Goal: Task Accomplishment & Management: Complete application form

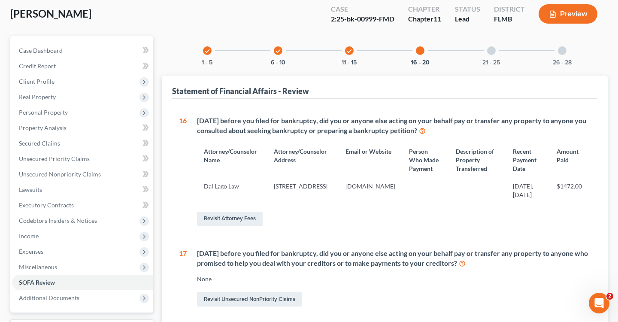
scroll to position [25, 0]
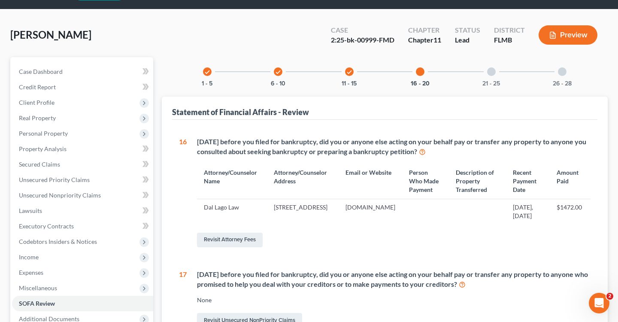
click at [497, 72] on div "21 - 25" at bounding box center [491, 71] width 29 height 29
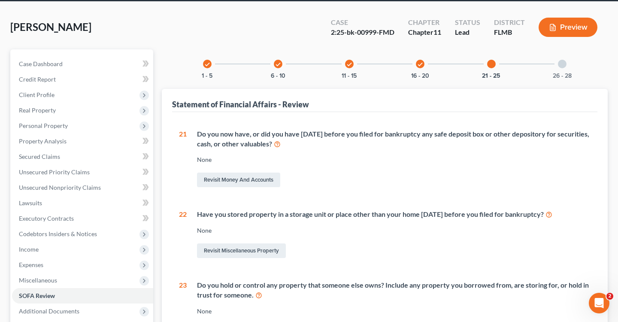
scroll to position [21, 0]
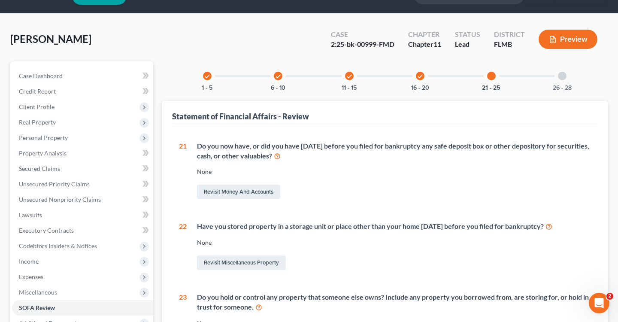
click at [556, 71] on div "26 - 28" at bounding box center [561, 75] width 29 height 29
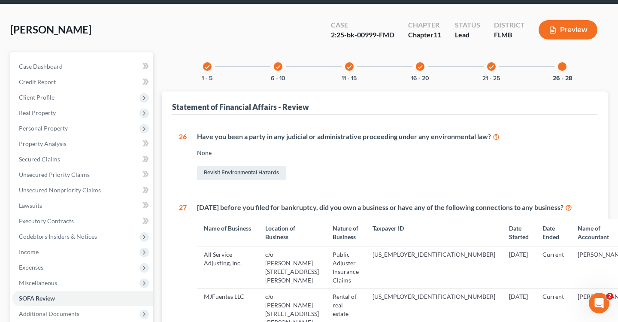
scroll to position [0, 0]
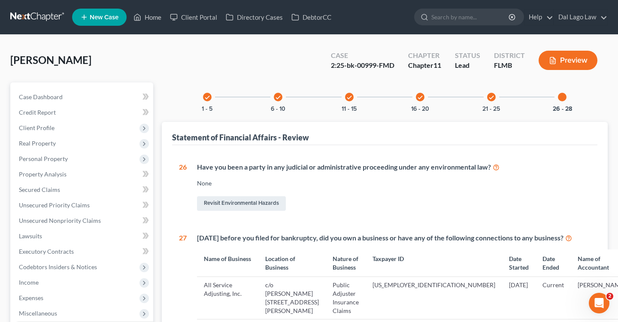
click at [271, 103] on div "check 6 - 10" at bounding box center [277, 96] width 29 height 29
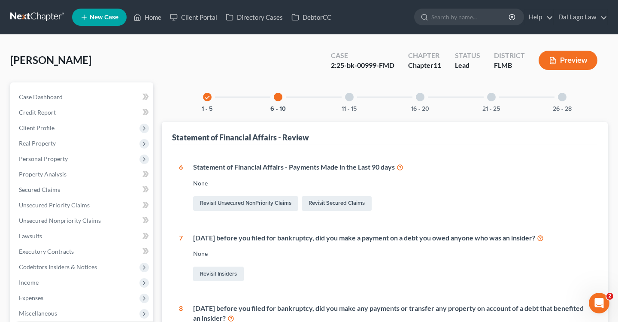
click at [199, 98] on div "check 1 - 5" at bounding box center [207, 96] width 29 height 29
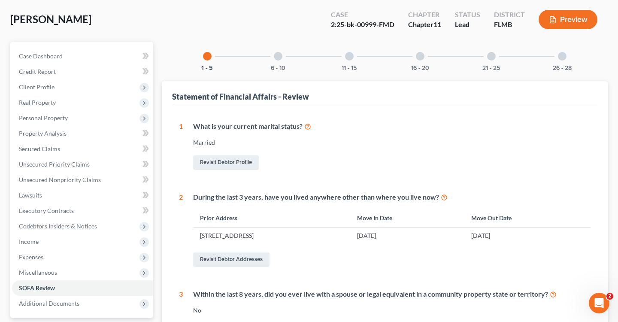
scroll to position [33, 0]
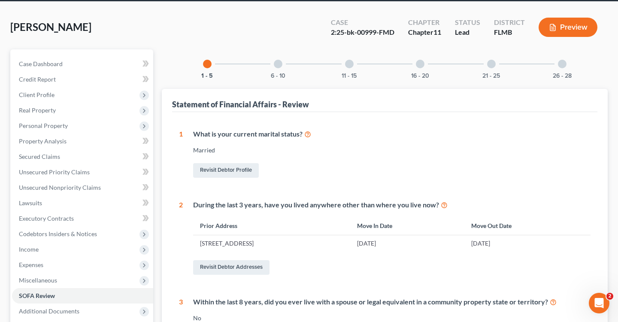
click at [272, 65] on div "6 - 10" at bounding box center [277, 63] width 29 height 29
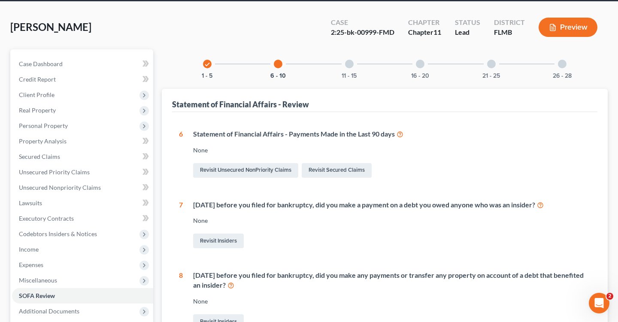
click at [355, 69] on div "11 - 15" at bounding box center [349, 63] width 29 height 29
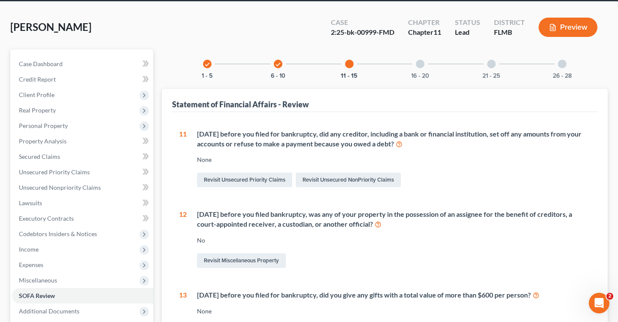
click at [267, 74] on div "check 6 - 10" at bounding box center [277, 63] width 29 height 29
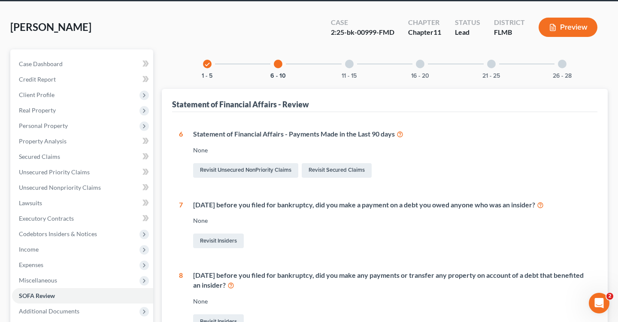
click at [401, 133] on icon at bounding box center [399, 134] width 7 height 8
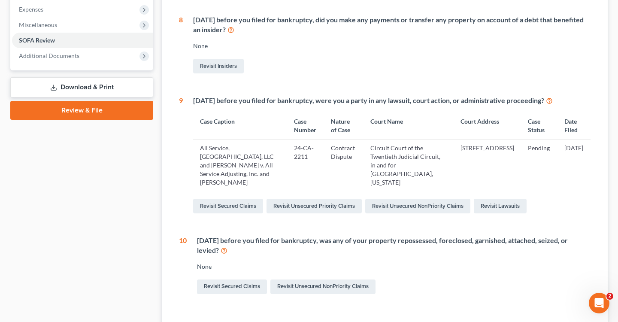
scroll to position [0, 0]
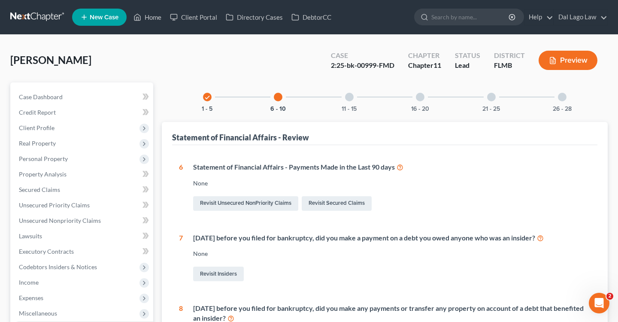
click at [347, 95] on div at bounding box center [349, 97] width 9 height 9
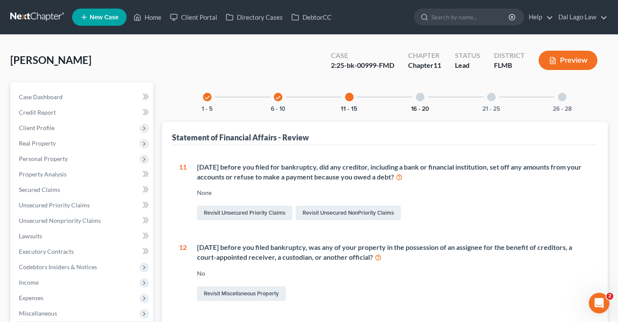
click at [422, 106] on button "16 - 20" at bounding box center [420, 109] width 18 height 6
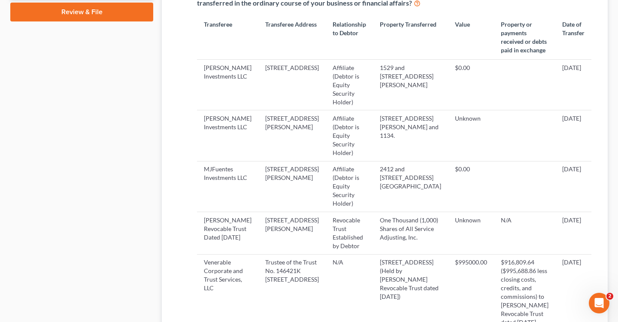
scroll to position [383, 0]
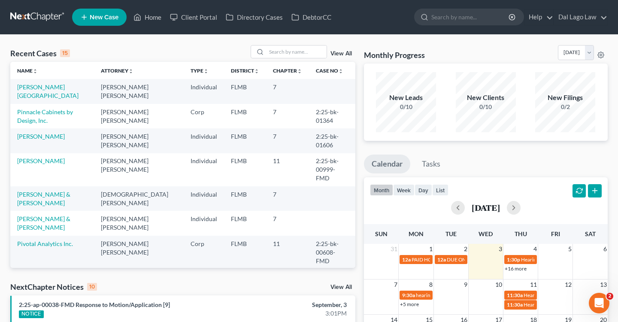
click at [42, 157] on td "[PERSON_NAME]" at bounding box center [52, 169] width 84 height 33
click at [38, 165] on td "[PERSON_NAME]" at bounding box center [52, 169] width 84 height 33
click at [37, 160] on link "[PERSON_NAME]" at bounding box center [41, 160] width 48 height 7
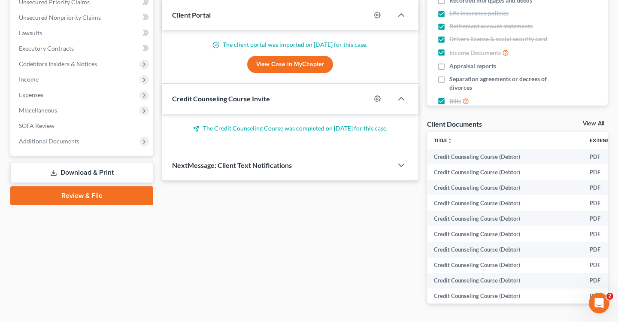
scroll to position [204, 0]
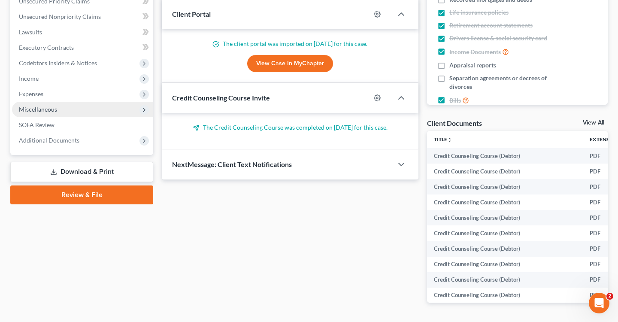
click at [74, 115] on span "Miscellaneous" at bounding box center [82, 109] width 141 height 15
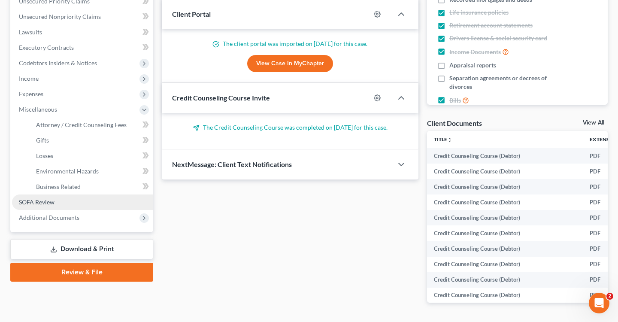
click at [39, 202] on span "SOFA Review" at bounding box center [37, 201] width 36 height 7
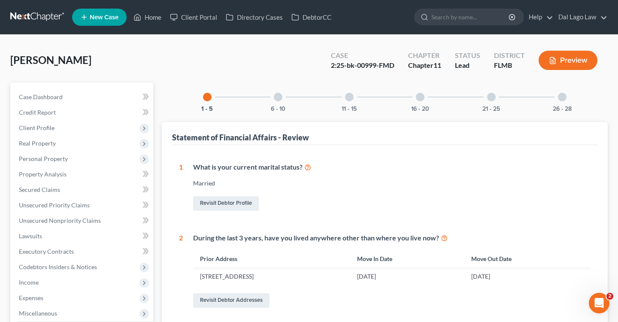
click at [279, 97] on div at bounding box center [278, 97] width 9 height 9
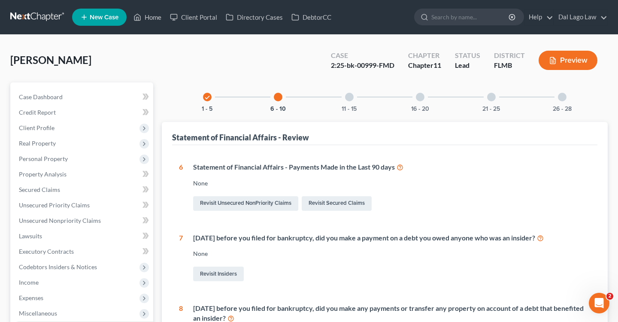
click at [352, 90] on div "11 - 15" at bounding box center [349, 96] width 29 height 29
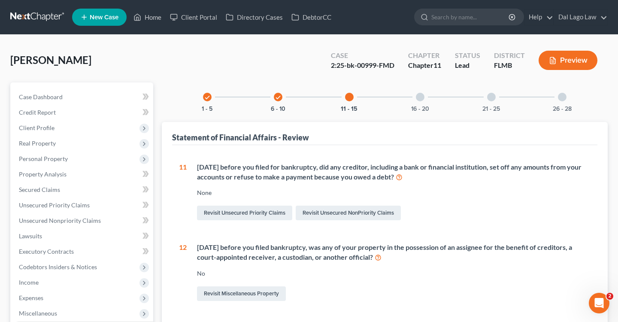
click at [436, 108] on div "check 1 - 5 check 6 - 10 11 - 15 16 - 20 21 - 25 26 - 28" at bounding box center [385, 96] width 384 height 29
click at [428, 101] on div "16 - 20" at bounding box center [419, 96] width 29 height 29
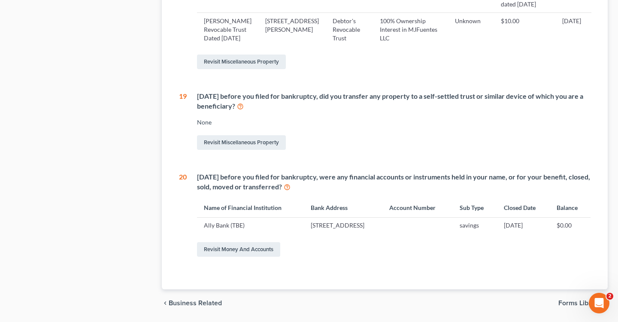
scroll to position [740, 0]
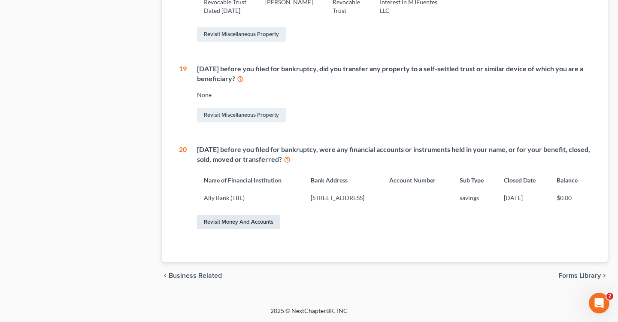
click at [247, 221] on link "Revisit Money and Accounts" at bounding box center [238, 221] width 83 height 15
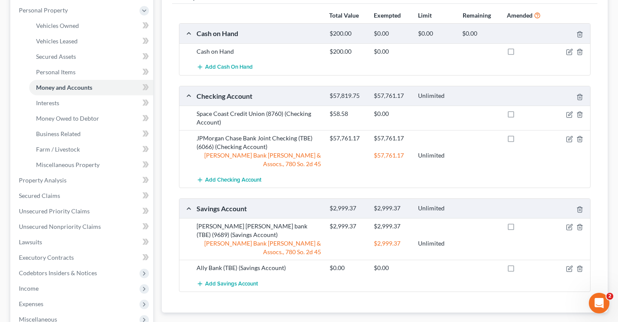
scroll to position [148, 0]
click at [570, 266] on icon "button" at bounding box center [570, 268] width 4 height 4
select select "39"
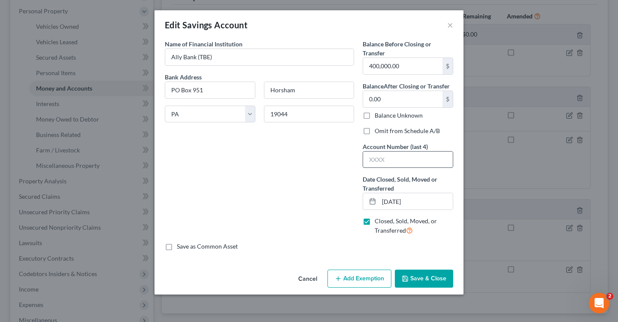
click at [407, 156] on input "text" at bounding box center [408, 159] width 90 height 16
type input "4651"
click at [425, 278] on button "Save & Close" at bounding box center [424, 278] width 58 height 18
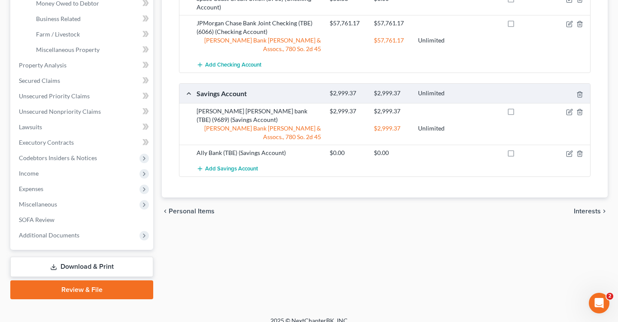
scroll to position [272, 0]
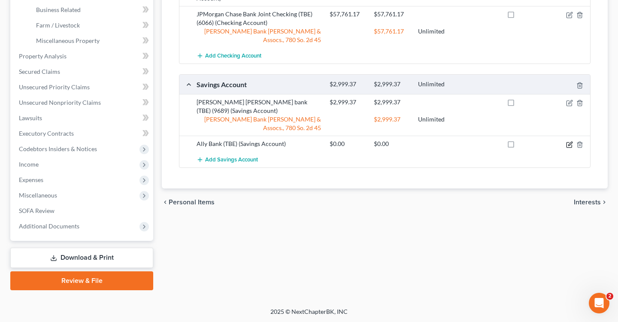
click at [567, 141] on icon "button" at bounding box center [569, 144] width 7 height 7
select select "39"
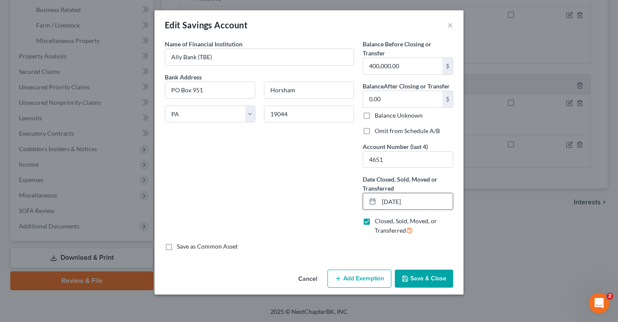
click at [406, 203] on input "[DATE]" at bounding box center [416, 201] width 74 height 16
click at [450, 24] on button "×" at bounding box center [450, 25] width 6 height 10
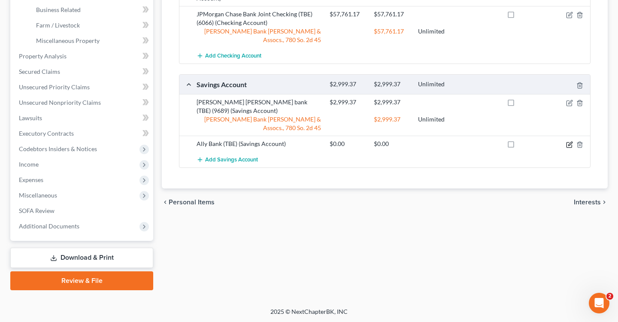
click at [568, 141] on icon "button" at bounding box center [569, 144] width 7 height 7
select select "39"
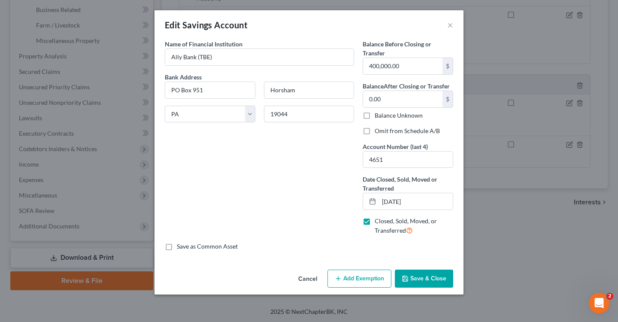
click at [454, 25] on div "Edit Savings Account ×" at bounding box center [308, 24] width 309 height 29
click at [450, 25] on button "×" at bounding box center [450, 25] width 6 height 10
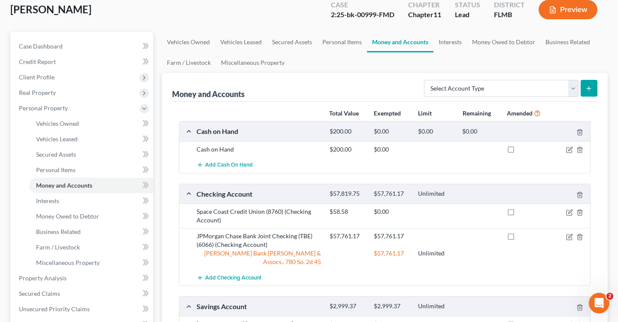
scroll to position [54, 0]
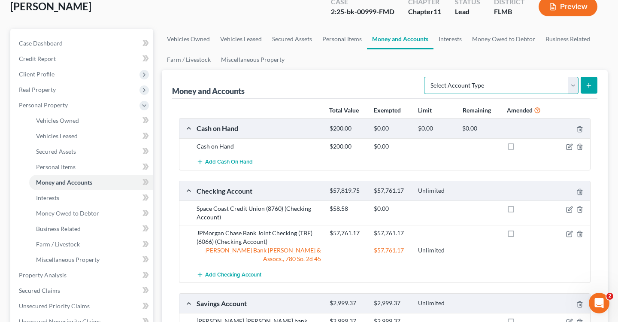
click at [490, 82] on select "Select Account Type Brokerage Cash on Hand Certificates of Deposit Checking Acc…" at bounding box center [501, 85] width 154 height 17
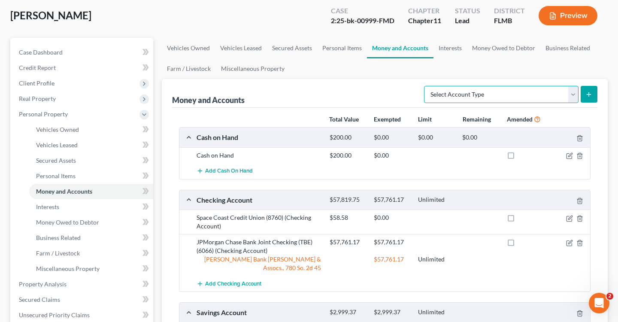
scroll to position [48, 0]
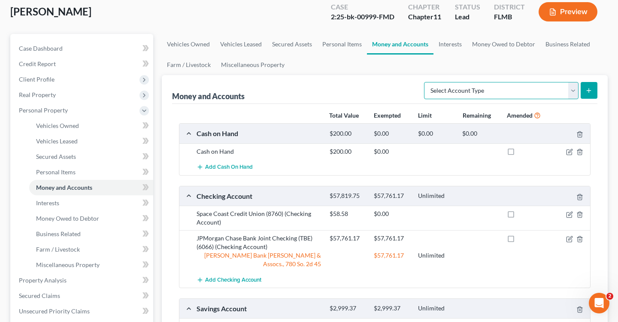
click at [564, 88] on select "Select Account Type Brokerage Cash on Hand Certificates of Deposit Checking Acc…" at bounding box center [501, 90] width 154 height 17
select select "checking"
click at [425, 82] on select "Select Account Type Brokerage Cash on Hand Certificates of Deposit Checking Acc…" at bounding box center [501, 90] width 154 height 17
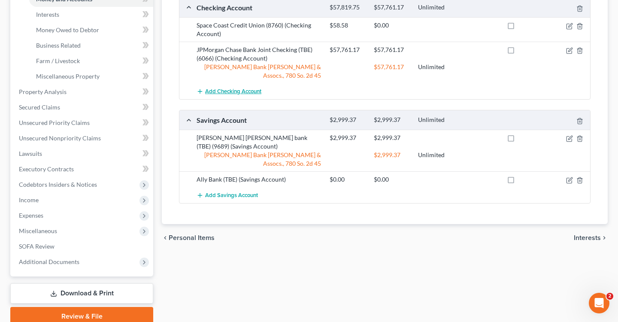
scroll to position [236, 0]
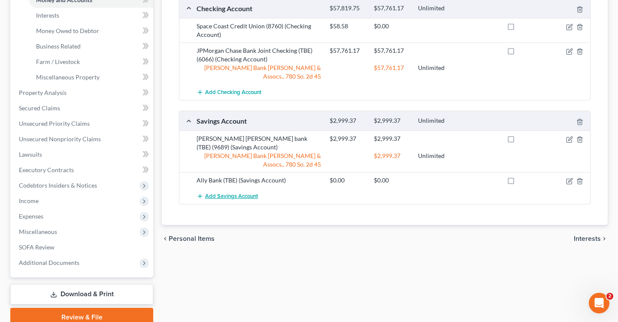
click at [238, 188] on button "Add Savings Account" at bounding box center [226, 196] width 61 height 16
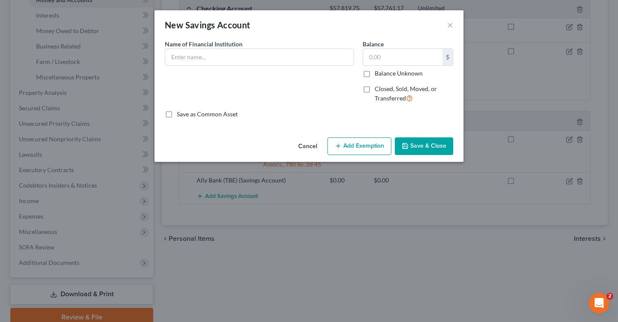
click at [236, 42] on span "Name of Financial Institution" at bounding box center [204, 43] width 78 height 7
click at [232, 54] on input "text" at bounding box center [259, 57] width 188 height 16
click at [333, 72] on div "Name of Financial Institution *" at bounding box center [259, 74] width 198 height 70
click at [374, 91] on label "Closed, Sold, Moved, or Transferred" at bounding box center [413, 93] width 78 height 18
click at [378, 90] on input "Closed, Sold, Moved, or Transferred" at bounding box center [381, 87] width 6 height 6
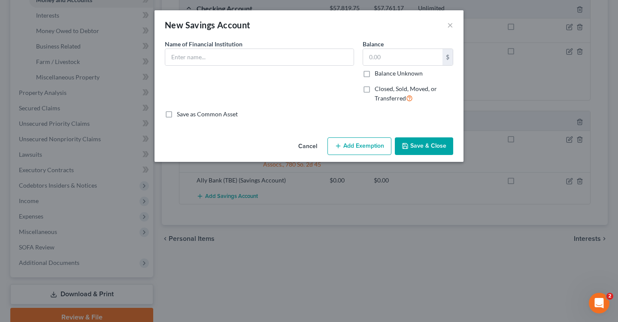
checkbox input "true"
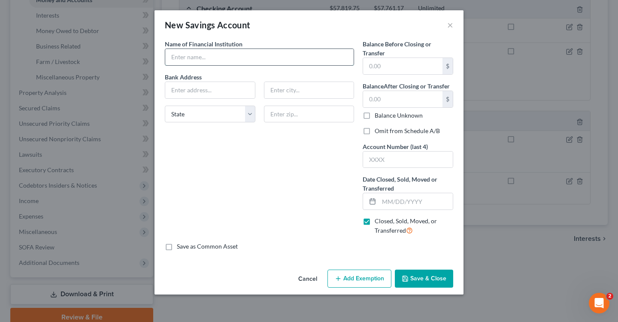
click at [265, 59] on input "text" at bounding box center [259, 57] width 188 height 16
click at [450, 24] on button "×" at bounding box center [450, 25] width 6 height 10
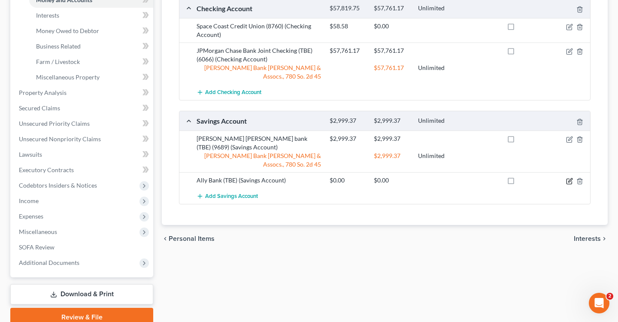
click at [567, 178] on icon "button" at bounding box center [569, 181] width 7 height 7
select select "39"
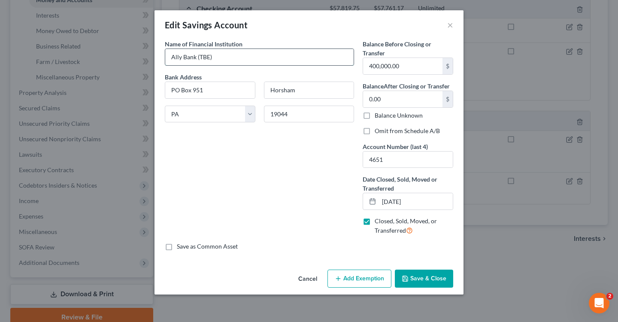
click at [226, 57] on input "Ally Bank (TBE)" at bounding box center [259, 57] width 188 height 16
click at [448, 25] on button "×" at bounding box center [450, 25] width 6 height 10
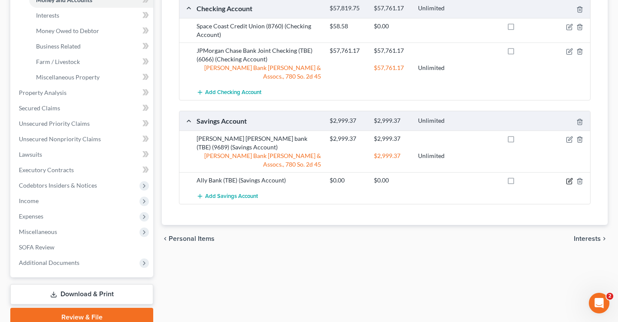
click at [567, 178] on icon "button" at bounding box center [569, 181] width 7 height 7
select select "39"
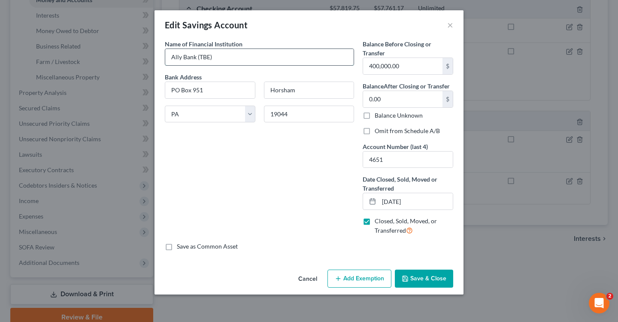
drag, startPoint x: 174, startPoint y: 55, endPoint x: 205, endPoint y: 56, distance: 30.9
click at [205, 56] on input "Ally Bank (TBE)" at bounding box center [259, 57] width 188 height 16
drag, startPoint x: 392, startPoint y: 157, endPoint x: 349, endPoint y: 157, distance: 42.9
click at [349, 157] on div "Name of Financial Institution * Ally Bank (TBE) Bank Address [GEOGRAPHIC_DATA][…" at bounding box center [308, 140] width 297 height 202
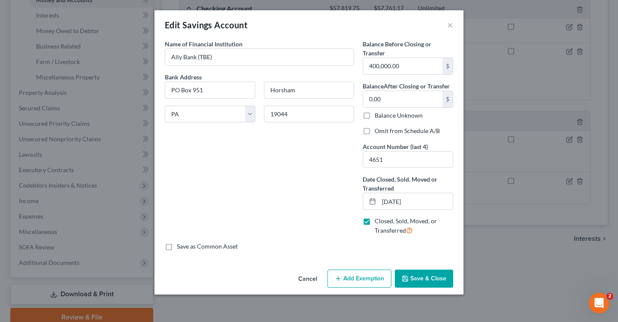
click at [453, 25] on div "Edit Savings Account ×" at bounding box center [308, 24] width 309 height 29
click at [448, 26] on button "×" at bounding box center [450, 25] width 6 height 10
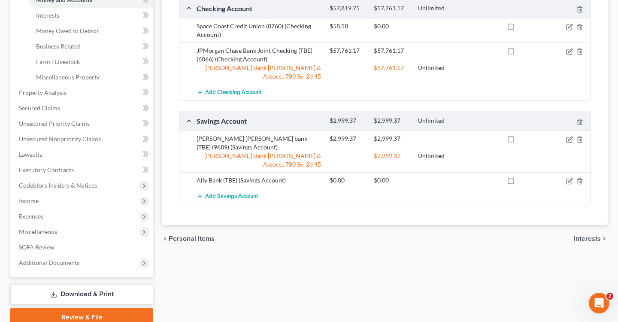
click at [241, 172] on div "Ally Bank (TBE) (Savings Account) $0.00 $0.00" at bounding box center [384, 180] width 410 height 16
click at [240, 193] on span "Add Savings Account" at bounding box center [231, 196] width 53 height 7
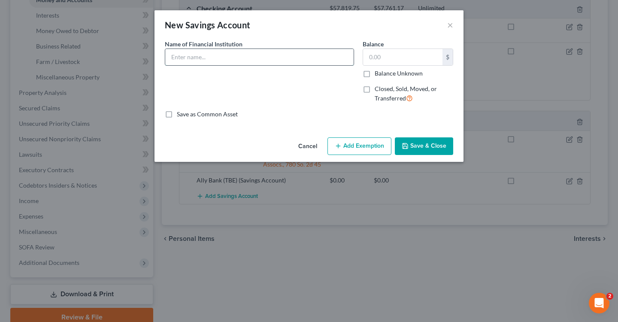
click at [216, 56] on input "text" at bounding box center [259, 57] width 188 height 16
type input "Ally Bank"
click at [340, 87] on div "Name of Financial Institution * Ally Bank" at bounding box center [259, 74] width 198 height 70
click at [393, 54] on input "text" at bounding box center [402, 57] width 79 height 16
click at [374, 84] on label "Closed, Sold, Moved, or Transferred" at bounding box center [413, 93] width 78 height 18
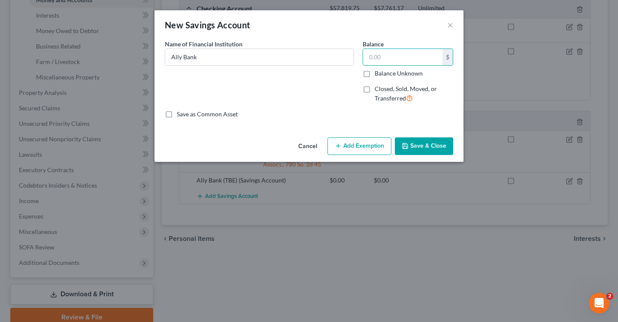
click at [378, 84] on input "Closed, Sold, Moved, or Transferred" at bounding box center [381, 87] width 6 height 6
checkbox input "true"
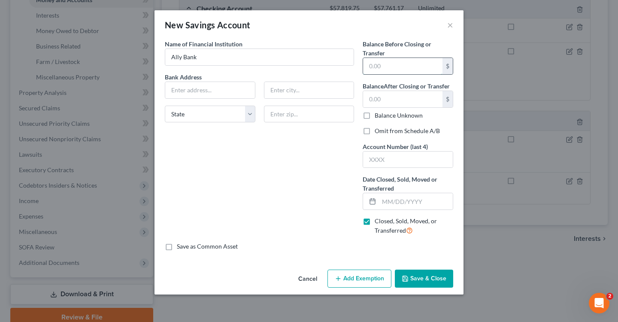
click at [384, 66] on input "text" at bounding box center [402, 66] width 79 height 16
click at [393, 63] on input "text" at bounding box center [402, 66] width 79 height 16
paste input "$410,389.32"
type input "$410,389.32"
click at [381, 94] on input "text" at bounding box center [402, 99] width 79 height 16
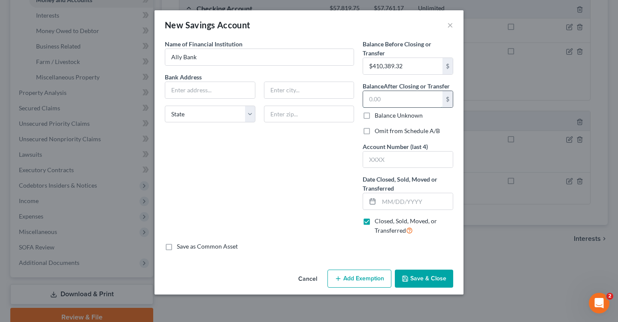
paste input "$410,389.32"
click at [324, 145] on div "Name of Financial Institution * Ally Bank Bank Address State [US_STATE][GEOGRAP…" at bounding box center [259, 140] width 198 height 202
click at [313, 148] on div "Name of Financial Institution * Ally Bank Bank Address State [US_STATE][GEOGRAP…" at bounding box center [259, 140] width 198 height 202
click at [368, 96] on input "410,389.32" at bounding box center [402, 99] width 79 height 16
click at [371, 98] on input "410,389.32" at bounding box center [402, 99] width 79 height 16
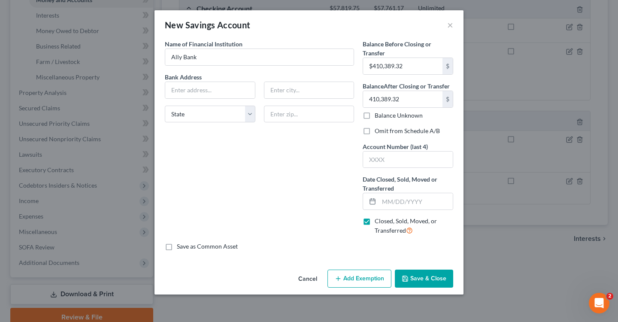
click at [302, 169] on div "Name of Financial Institution * Ally Bank Bank Address State [US_STATE][GEOGRAP…" at bounding box center [259, 140] width 198 height 202
click at [369, 97] on input "410,389.32" at bounding box center [402, 99] width 79 height 16
click at [369, 99] on input "410,389.32" at bounding box center [402, 99] width 79 height 16
type input "410,389.32"
click at [326, 159] on div "Name of Financial Institution * Ally Bank Bank Address State [US_STATE][GEOGRAP…" at bounding box center [259, 140] width 198 height 202
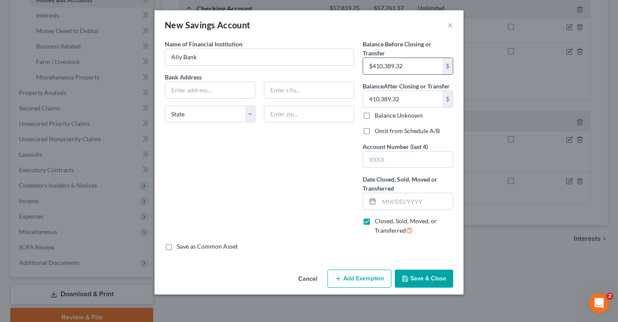
click at [371, 66] on input "$410,389.32" at bounding box center [402, 66] width 79 height 16
click at [373, 66] on input "$410,389.32" at bounding box center [402, 66] width 79 height 16
type input "410,389.32"
click at [276, 184] on div "Name of Financial Institution * Ally Bank Bank Address State [US_STATE][GEOGRAP…" at bounding box center [259, 140] width 198 height 202
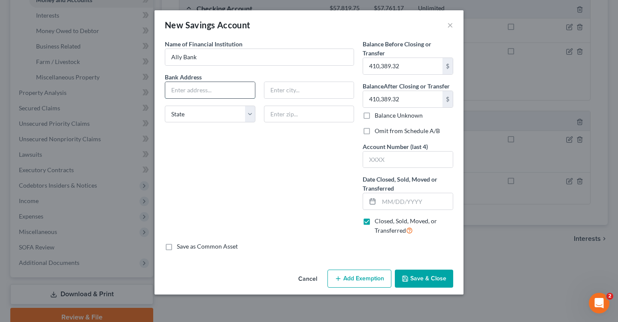
click at [208, 89] on input "text" at bounding box center [210, 90] width 90 height 16
click at [287, 89] on input "text" at bounding box center [309, 90] width 90 height 16
click at [414, 285] on button "Save & Close" at bounding box center [424, 278] width 58 height 18
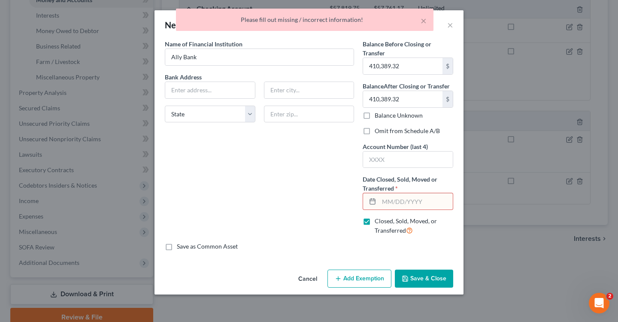
click at [390, 198] on input "text" at bounding box center [416, 201] width 74 height 16
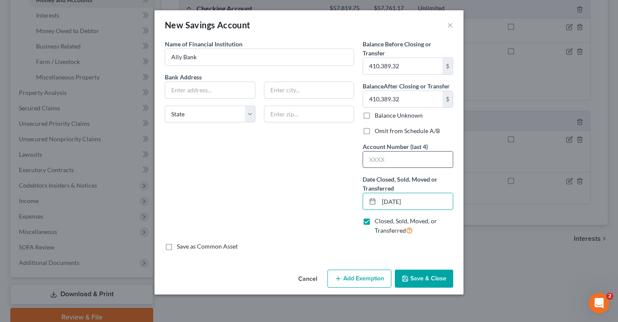
type input "[DATE]"
click at [385, 166] on input "text" at bounding box center [408, 159] width 90 height 16
type input "4651"
click at [423, 269] on button "Save & Close" at bounding box center [424, 278] width 58 height 18
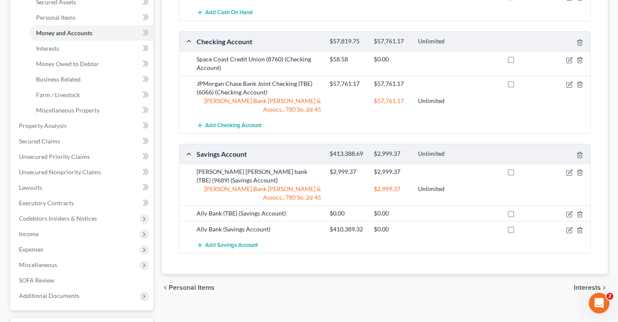
scroll to position [272, 0]
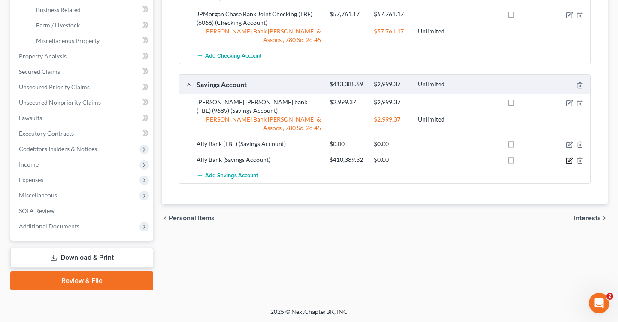
click at [569, 157] on icon "button" at bounding box center [569, 160] width 7 height 7
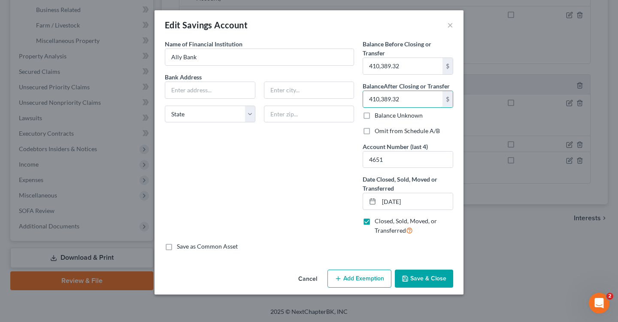
drag, startPoint x: 419, startPoint y: 100, endPoint x: 329, endPoint y: 100, distance: 90.1
click at [330, 100] on div "Name of Financial Institution * Ally Bank Bank Address State [US_STATE][GEOGRAP…" at bounding box center [308, 140] width 297 height 202
click at [450, 25] on button "×" at bounding box center [450, 25] width 6 height 10
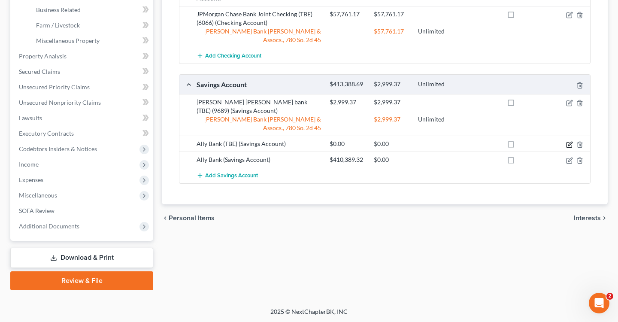
click at [569, 142] on icon "button" at bounding box center [570, 144] width 4 height 4
select select "39"
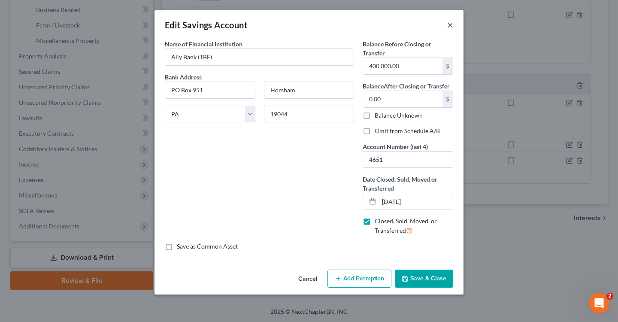
click at [450, 23] on button "×" at bounding box center [450, 25] width 6 height 10
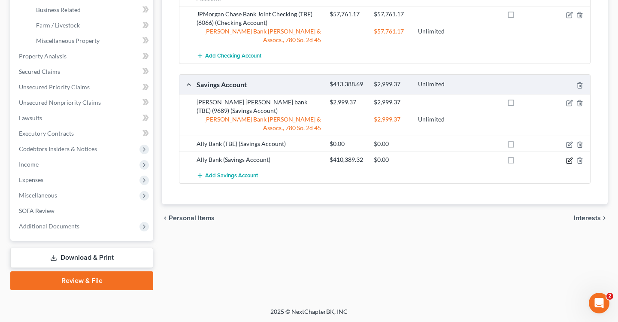
click at [570, 157] on icon "button" at bounding box center [569, 160] width 7 height 7
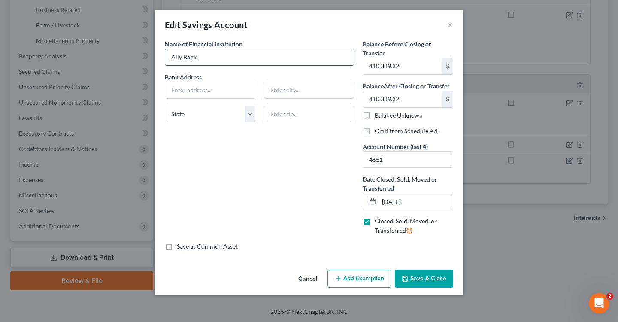
click at [301, 54] on input "Ally Bank" at bounding box center [259, 57] width 188 height 16
click at [173, 70] on div "Name of Financial Institution * Ally Bank Bank Address State [US_STATE][GEOGRAP…" at bounding box center [259, 140] width 198 height 202
drag, startPoint x: 412, startPoint y: 103, endPoint x: 281, endPoint y: 102, distance: 131.7
click at [281, 102] on div "Name of Financial Institution * Ally Bank Bank Address State [US_STATE][GEOGRAP…" at bounding box center [308, 140] width 297 height 202
drag, startPoint x: 413, startPoint y: 100, endPoint x: 345, endPoint y: 99, distance: 67.8
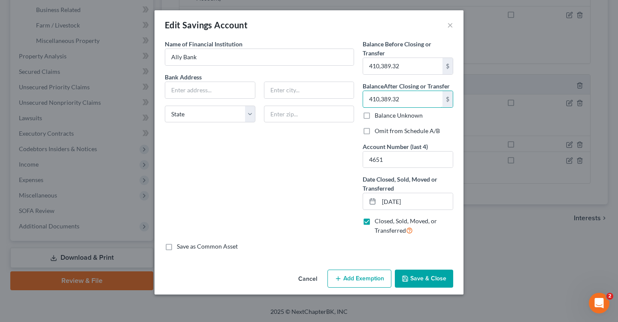
click at [345, 100] on div "Name of Financial Institution * Ally Bank Bank Address State [US_STATE][GEOGRAP…" at bounding box center [308, 140] width 297 height 202
type input "0"
click at [260, 188] on div "Name of Financial Institution * Ally Bank Bank Address State [US_STATE][GEOGRAP…" at bounding box center [259, 140] width 198 height 202
click at [211, 91] on input "text" at bounding box center [210, 90] width 90 height 16
click at [215, 62] on input "Ally Bank" at bounding box center [259, 57] width 188 height 16
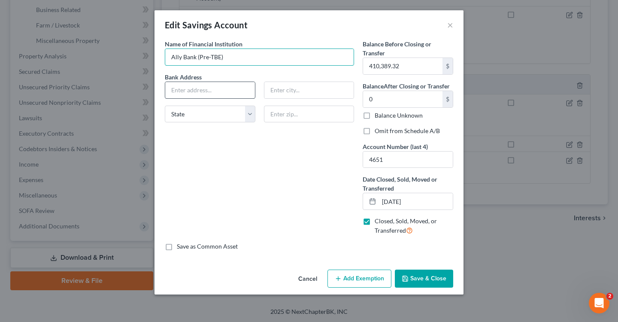
type input "Ally Bank (Pre-TBE)"
click at [192, 89] on input "text" at bounding box center [210, 90] width 90 height 16
click at [412, 272] on button "Save & Close" at bounding box center [424, 278] width 58 height 18
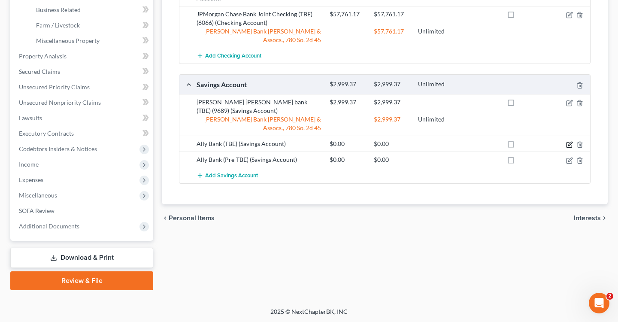
click at [569, 141] on icon "button" at bounding box center [569, 144] width 7 height 7
select select "39"
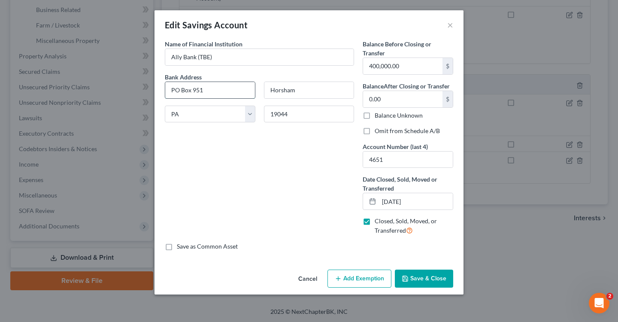
drag, startPoint x: 171, startPoint y: 89, endPoint x: 220, endPoint y: 91, distance: 48.5
click at [220, 91] on input "PO Box 951" at bounding box center [210, 90] width 90 height 16
click at [452, 20] on button "×" at bounding box center [450, 25] width 6 height 10
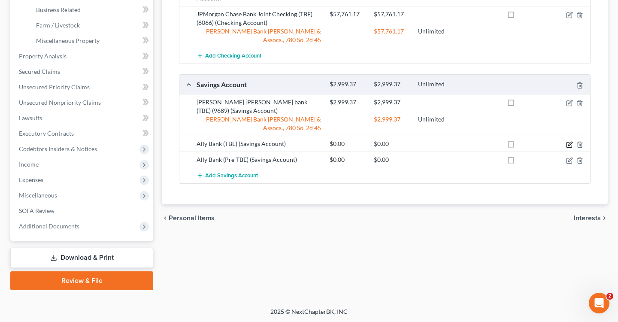
click at [568, 141] on icon "button" at bounding box center [569, 144] width 7 height 7
select select "39"
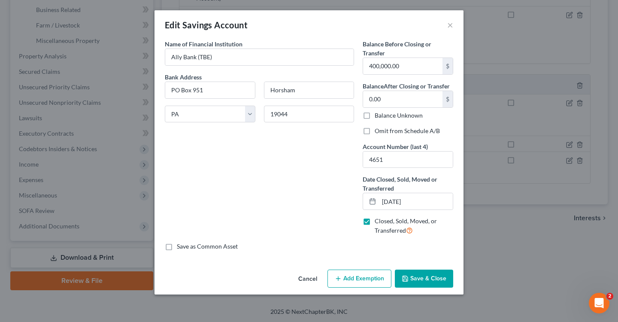
click at [444, 24] on div "Edit Savings Account ×" at bounding box center [308, 24] width 309 height 29
click at [447, 24] on button "×" at bounding box center [450, 25] width 6 height 10
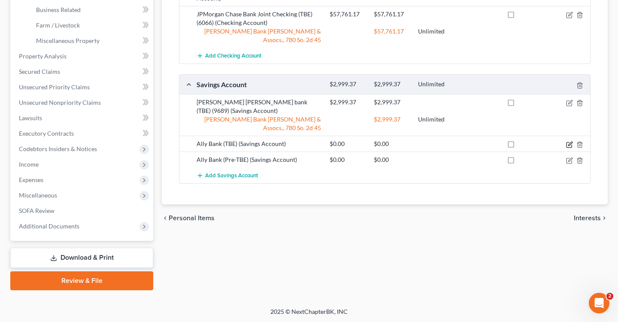
click at [568, 142] on icon "button" at bounding box center [570, 144] width 4 height 4
select select "39"
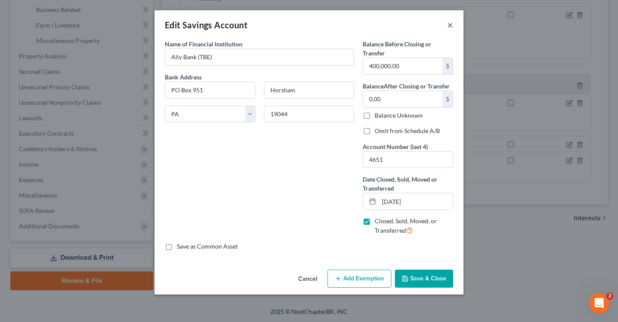
click at [450, 24] on button "×" at bounding box center [450, 25] width 6 height 10
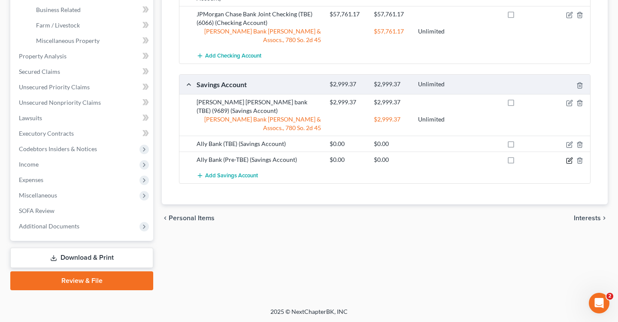
click at [568, 157] on icon "button" at bounding box center [570, 159] width 4 height 4
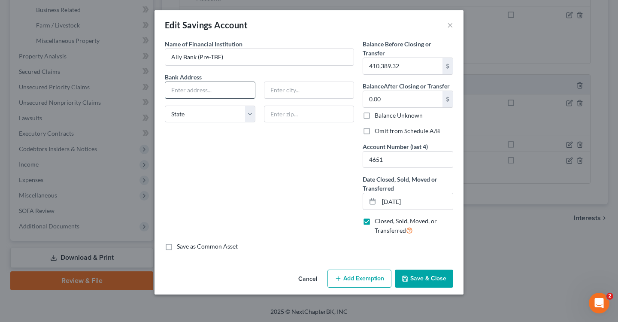
click at [209, 87] on input "text" at bounding box center [210, 90] width 90 height 16
type input "PO Box 951"
click at [276, 95] on input "text" at bounding box center [309, 90] width 90 height 16
type input "Horsham"
click at [293, 112] on input "text" at bounding box center [309, 114] width 91 height 17
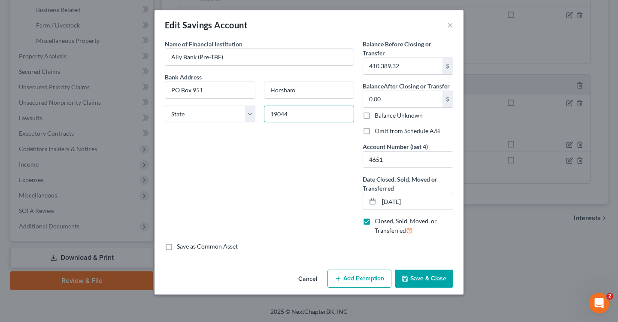
type input "19044"
select select "39"
click at [269, 151] on div "Name of Financial Institution * Ally Bank (Pre-TBE) Bank Address [GEOGRAPHIC_DA…" at bounding box center [259, 140] width 198 height 202
click at [422, 275] on button "Save & Close" at bounding box center [424, 278] width 58 height 18
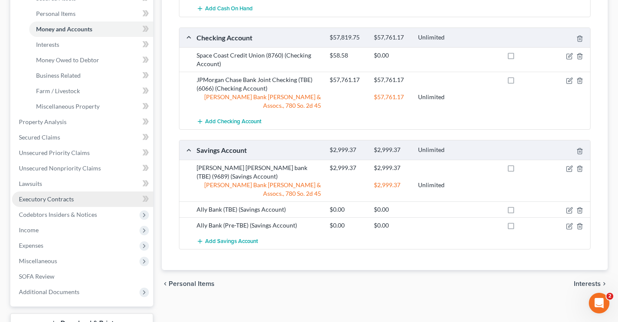
scroll to position [210, 0]
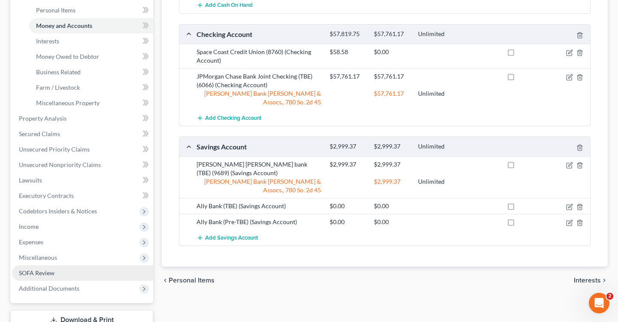
click at [47, 269] on span "SOFA Review" at bounding box center [37, 272] width 36 height 7
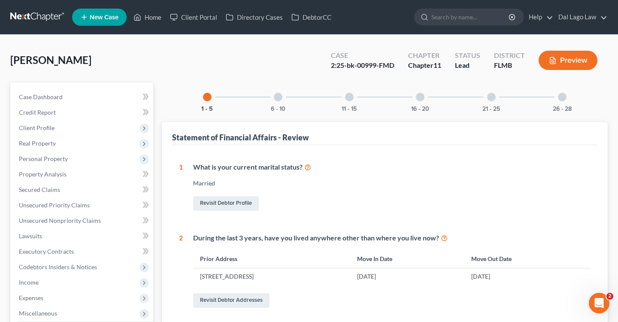
click at [361, 97] on div "11 - 15" at bounding box center [349, 96] width 29 height 29
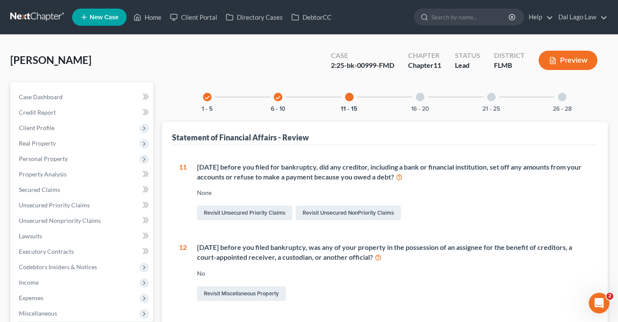
click at [413, 100] on div "16 - 20" at bounding box center [419, 96] width 29 height 29
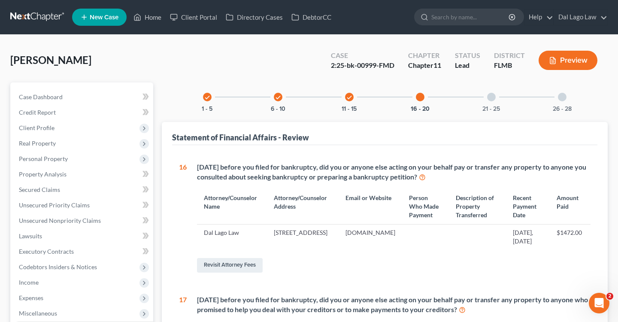
click at [556, 58] on button "Preview" at bounding box center [567, 60] width 59 height 19
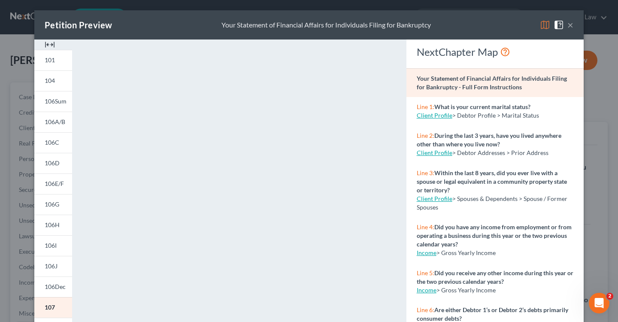
click at [571, 24] on button "×" at bounding box center [570, 25] width 6 height 10
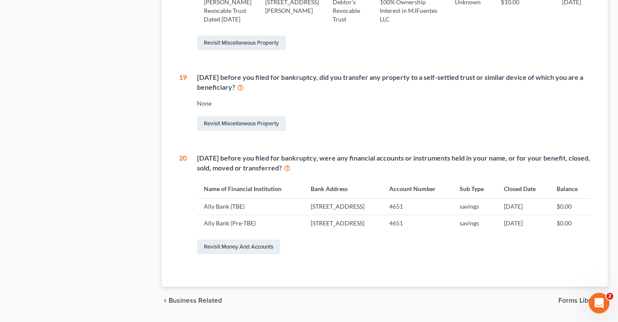
scroll to position [726, 0]
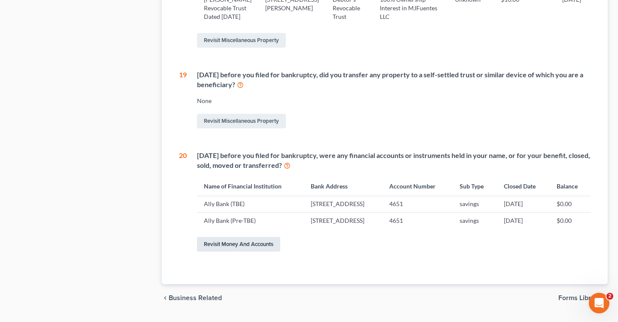
click at [228, 250] on link "Revisit Money and Accounts" at bounding box center [238, 244] width 83 height 15
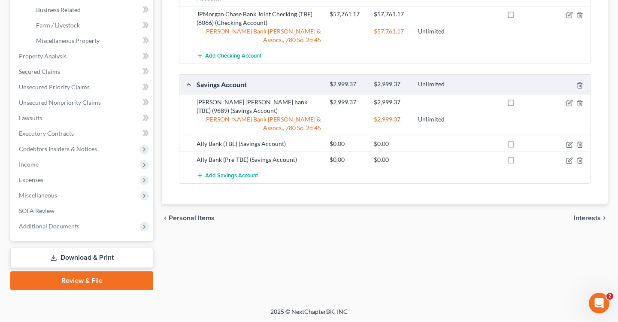
scroll to position [246, 0]
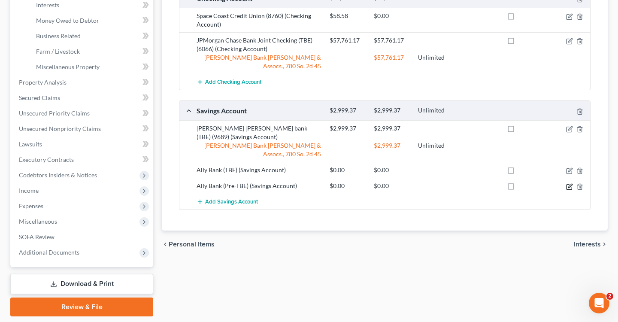
click at [569, 183] on icon "button" at bounding box center [569, 186] width 7 height 7
select select "39"
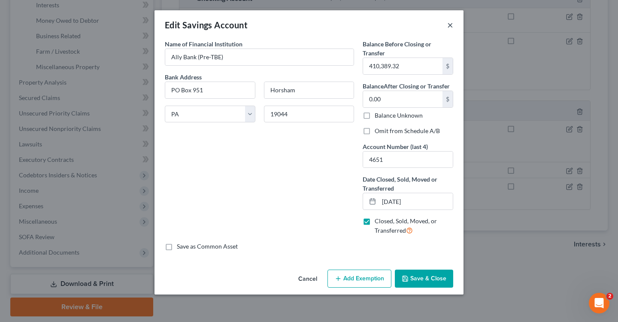
click at [452, 27] on button "×" at bounding box center [450, 25] width 6 height 10
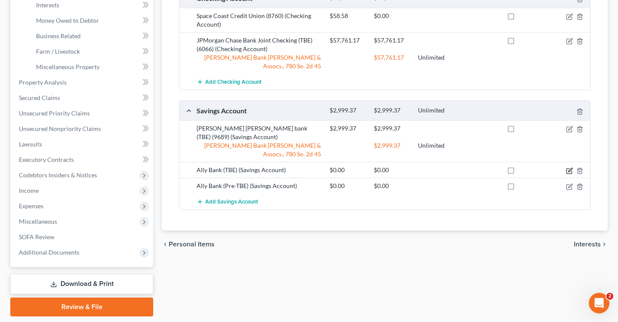
click at [567, 167] on icon "button" at bounding box center [569, 170] width 7 height 7
select select "39"
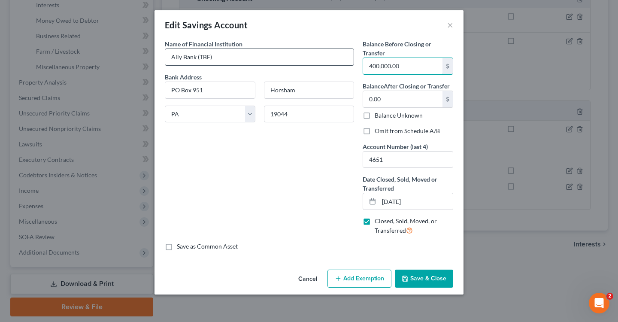
drag, startPoint x: 404, startPoint y: 66, endPoint x: 288, endPoint y: 58, distance: 116.0
click at [288, 58] on div "Name of Financial Institution * Ally Bank (TBE) Bank Address [GEOGRAPHIC_DATA][…" at bounding box center [308, 140] width 297 height 202
drag, startPoint x: 389, startPoint y: 66, endPoint x: 337, endPoint y: 65, distance: 52.4
click at [337, 65] on div "Name of Financial Institution * Ally Bank (TBE) Bank Address [GEOGRAPHIC_DATA][…" at bounding box center [308, 140] width 297 height 202
paste input "$414,289.45"
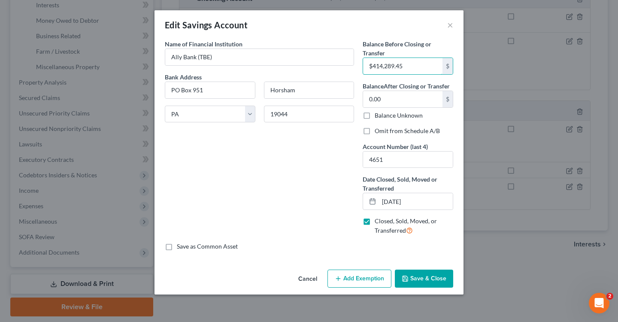
type input "$414,289.45"
click at [420, 282] on button "Save & Close" at bounding box center [424, 278] width 58 height 18
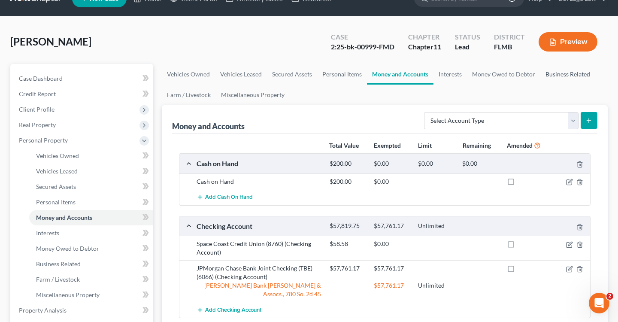
scroll to position [0, 0]
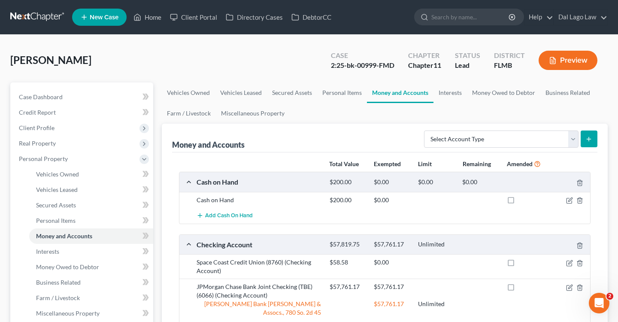
click at [566, 55] on button "Preview" at bounding box center [567, 60] width 59 height 19
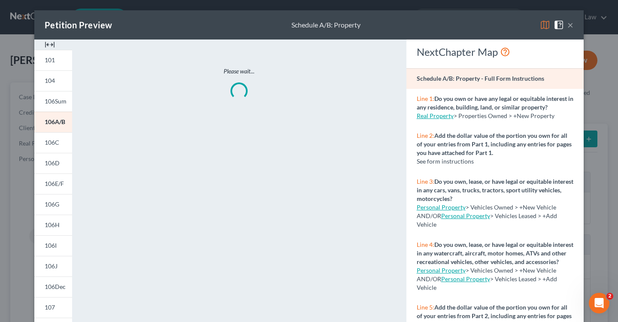
click at [569, 24] on button "×" at bounding box center [570, 25] width 6 height 10
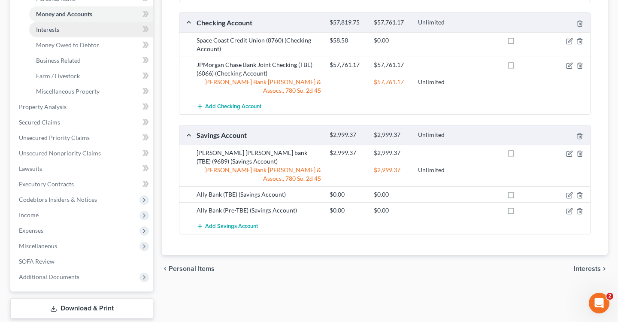
scroll to position [242, 0]
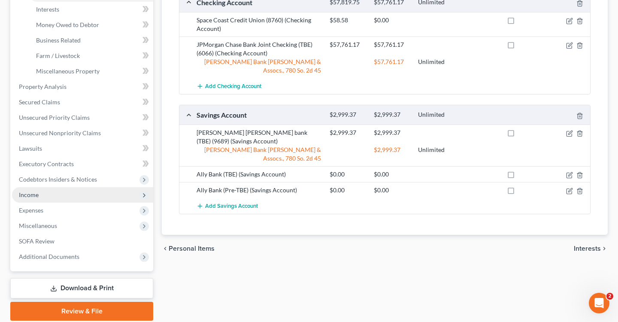
click at [55, 194] on span "Income" at bounding box center [82, 194] width 141 height 15
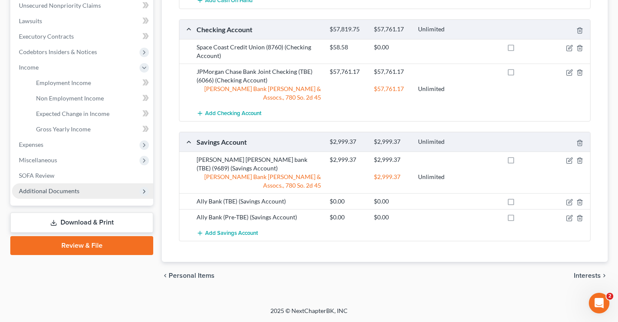
scroll to position [180, 0]
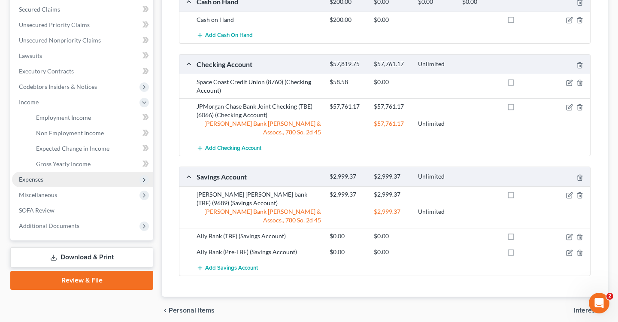
click at [58, 183] on span "Expenses" at bounding box center [82, 179] width 141 height 15
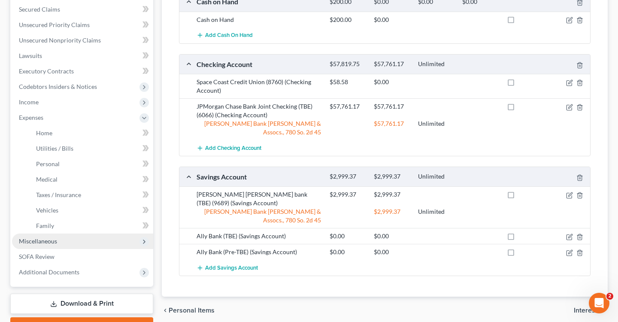
click at [45, 243] on span "Miscellaneous" at bounding box center [38, 240] width 38 height 7
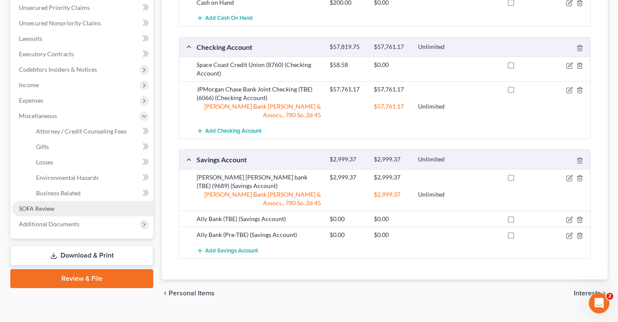
click at [50, 207] on span "SOFA Review" at bounding box center [37, 208] width 36 height 7
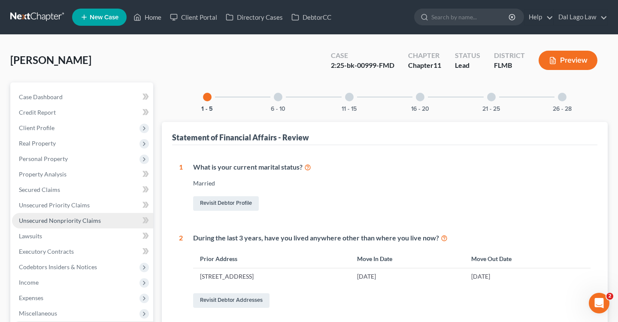
scroll to position [16, 0]
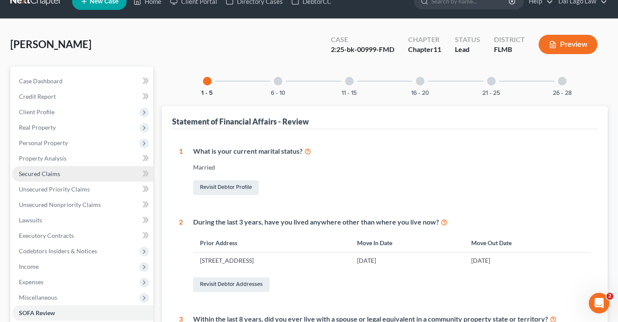
click at [47, 177] on span "Secured Claims" at bounding box center [39, 173] width 41 height 7
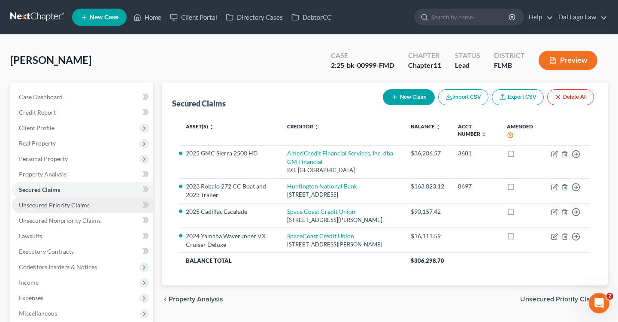
click at [62, 209] on link "Unsecured Priority Claims" at bounding box center [82, 204] width 141 height 15
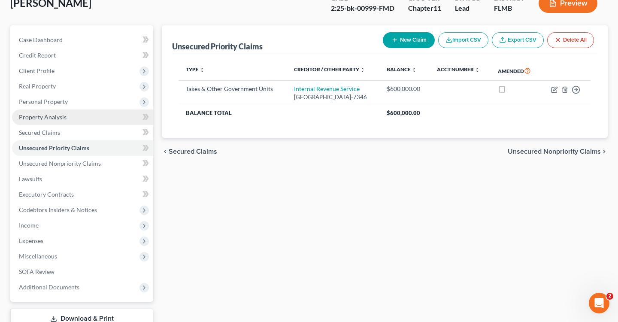
click at [60, 119] on span "Property Analysis" at bounding box center [43, 116] width 48 height 7
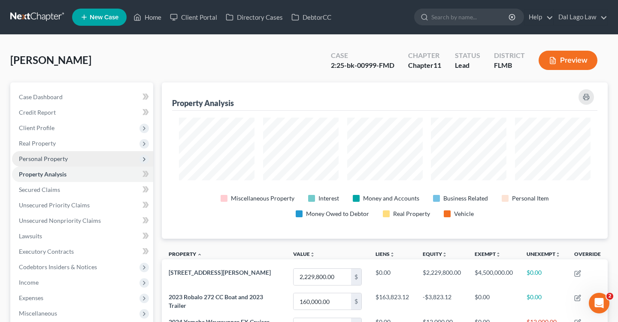
click at [47, 162] on span "Personal Property" at bounding box center [82, 158] width 141 height 15
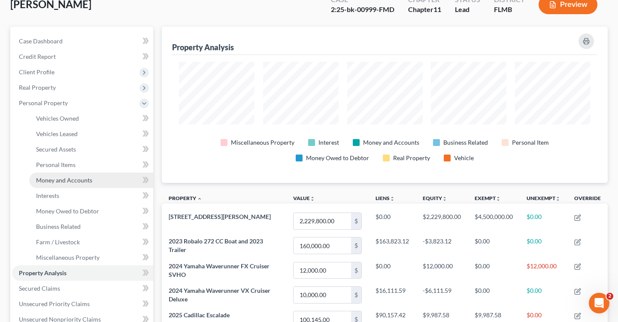
click at [62, 183] on span "Money and Accounts" at bounding box center [64, 179] width 56 height 7
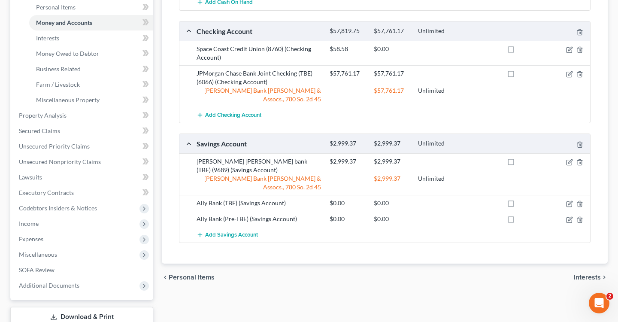
click at [519, 205] on label at bounding box center [519, 205] width 0 height 0
click at [522, 199] on input "checkbox" at bounding box center [525, 202] width 6 height 6
checkbox input "true"
click at [519, 221] on label at bounding box center [519, 221] width 0 height 0
click at [522, 214] on input "checkbox" at bounding box center [525, 217] width 6 height 6
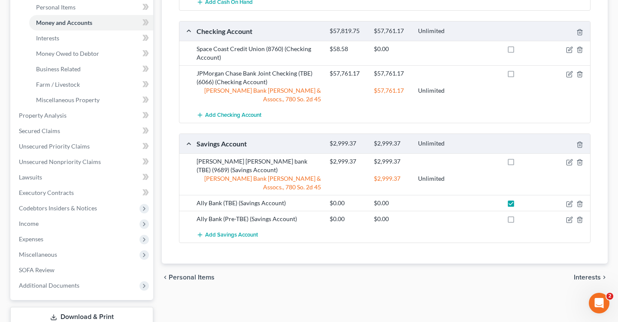
checkbox input "true"
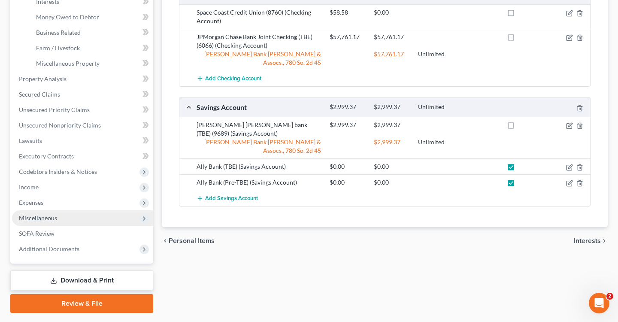
click at [76, 213] on span "Miscellaneous" at bounding box center [82, 217] width 141 height 15
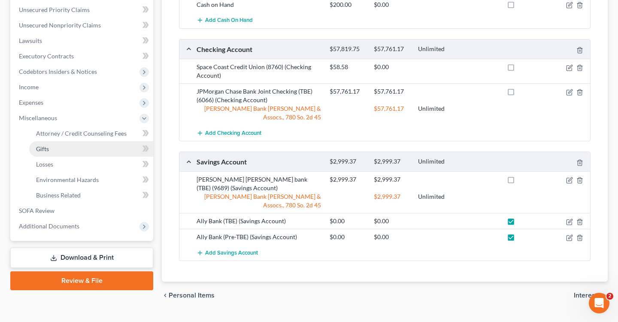
click at [64, 151] on link "Gifts" at bounding box center [91, 148] width 124 height 15
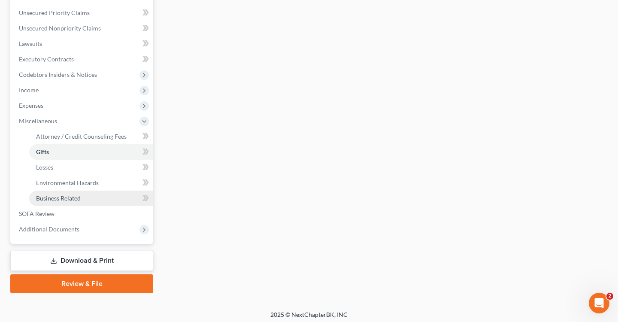
click at [91, 199] on link "Business Related" at bounding box center [91, 197] width 124 height 15
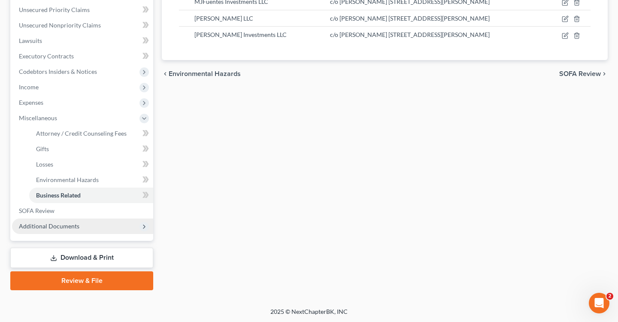
click at [67, 229] on span "Additional Documents" at bounding box center [82, 225] width 141 height 15
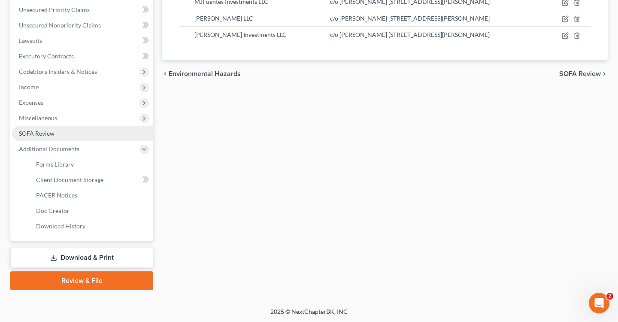
click at [48, 132] on span "SOFA Review" at bounding box center [37, 133] width 36 height 7
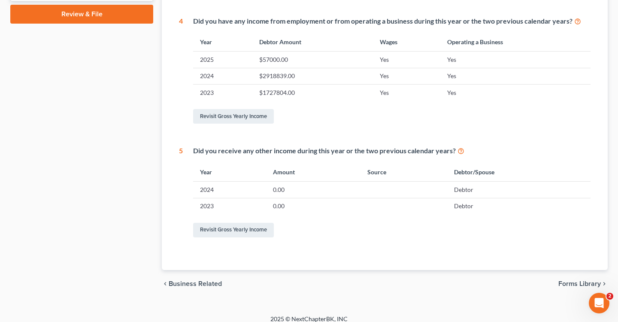
click at [458, 150] on icon at bounding box center [460, 150] width 7 height 8
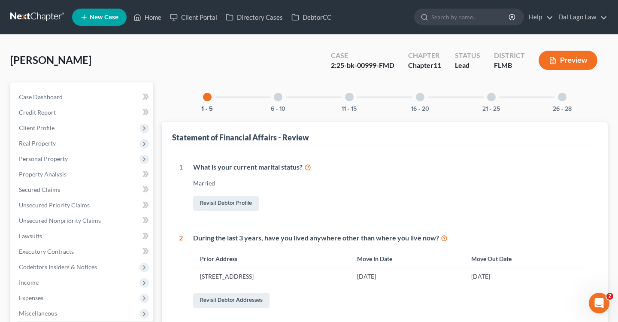
click at [347, 95] on div at bounding box center [349, 97] width 9 height 9
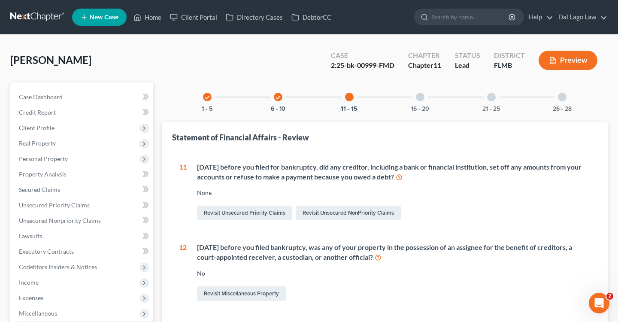
click at [413, 97] on div "16 - 20" at bounding box center [419, 96] width 29 height 29
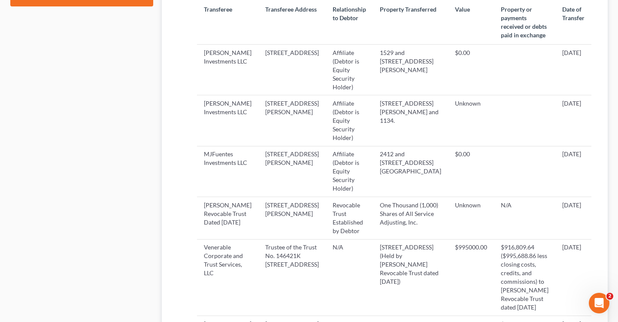
scroll to position [403, 0]
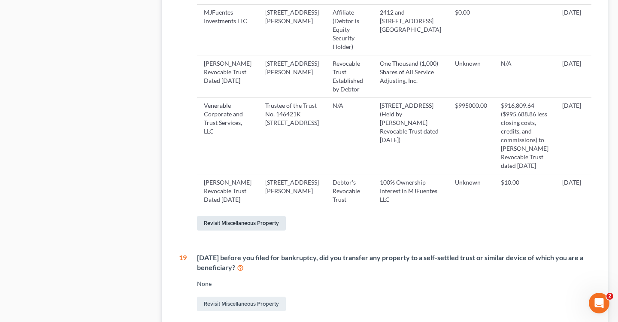
click at [263, 229] on link "Revisit Miscellaneous Property" at bounding box center [241, 223] width 89 height 15
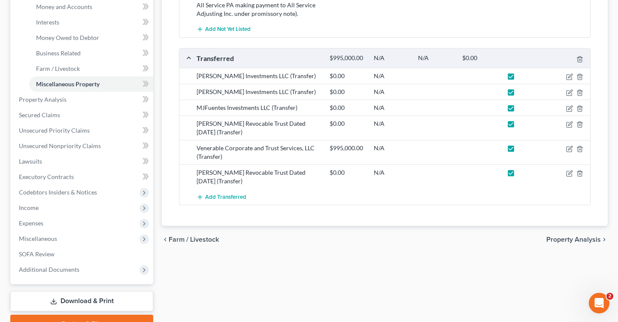
scroll to position [231, 0]
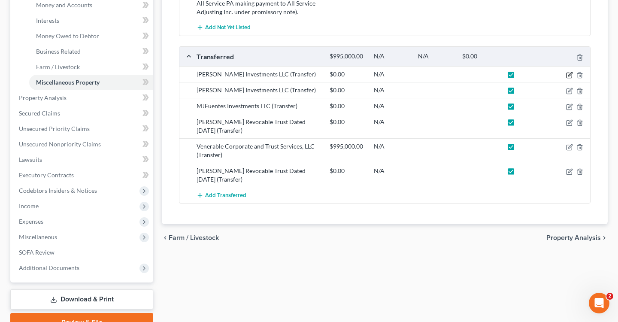
click at [567, 74] on icon "button" at bounding box center [569, 75] width 7 height 7
select select "Ordinary ([DATE])"
select select "9"
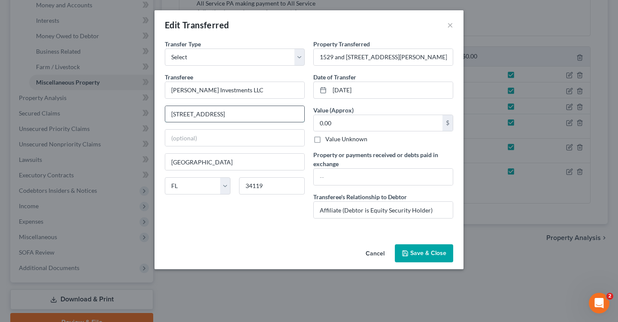
click at [196, 115] on input "[STREET_ADDRESS]" at bounding box center [234, 114] width 139 height 16
type input "[STREET_ADDRESS][PERSON_NAME]"
click at [426, 254] on button "Save & Close" at bounding box center [424, 253] width 58 height 18
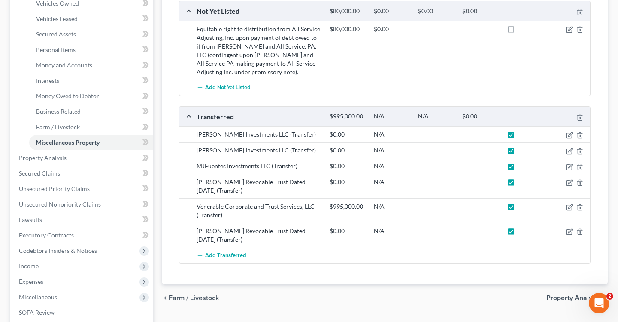
scroll to position [0, 0]
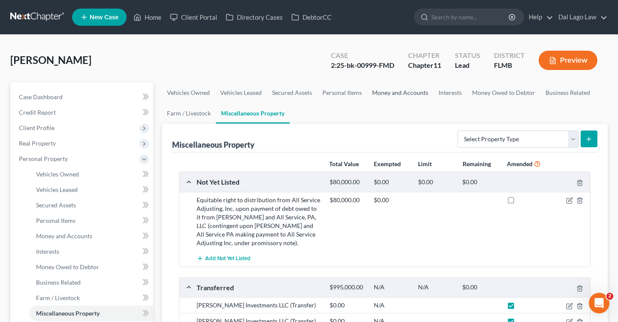
click at [414, 94] on link "Money and Accounts" at bounding box center [400, 92] width 66 height 21
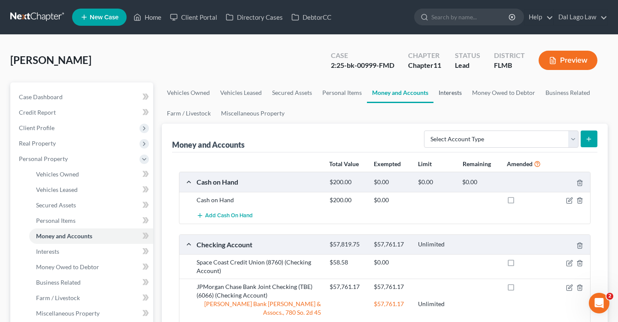
click at [456, 93] on link "Interests" at bounding box center [449, 92] width 33 height 21
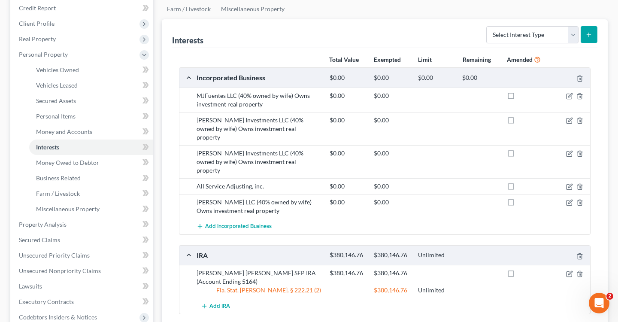
scroll to position [106, 0]
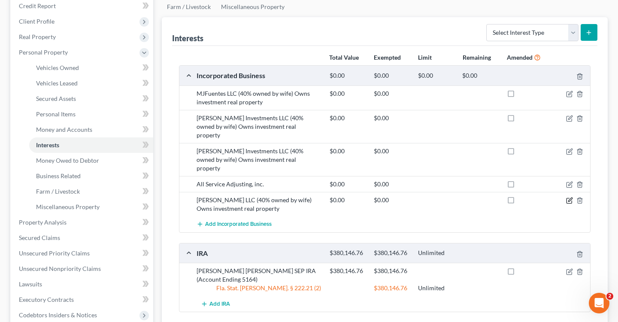
click at [568, 197] on icon "button" at bounding box center [570, 199] width 4 height 4
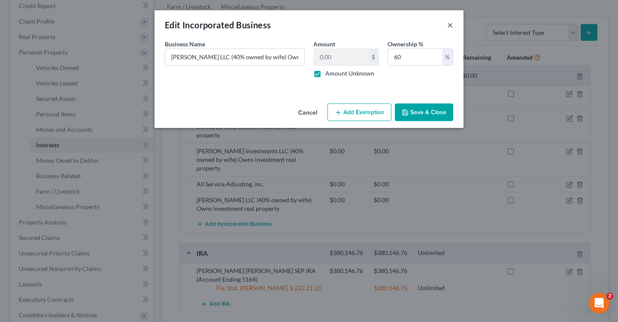
click at [447, 26] on button "×" at bounding box center [450, 25] width 6 height 10
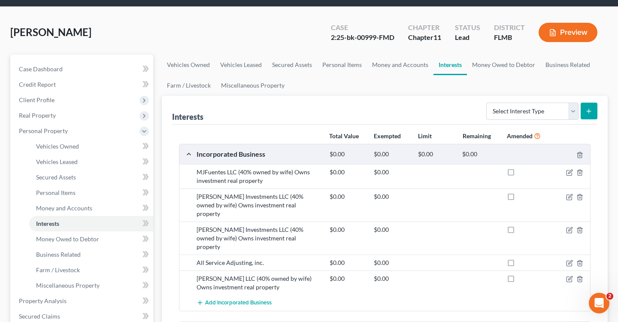
scroll to position [0, 0]
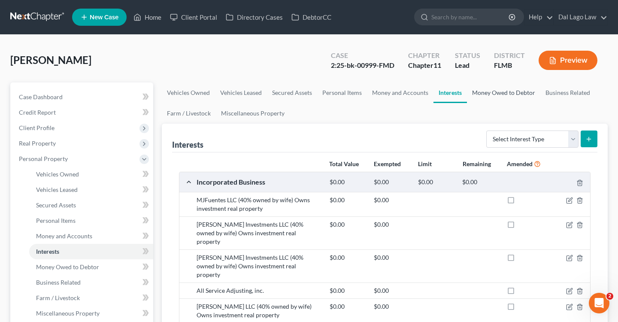
click at [502, 96] on link "Money Owed to Debtor" at bounding box center [503, 92] width 73 height 21
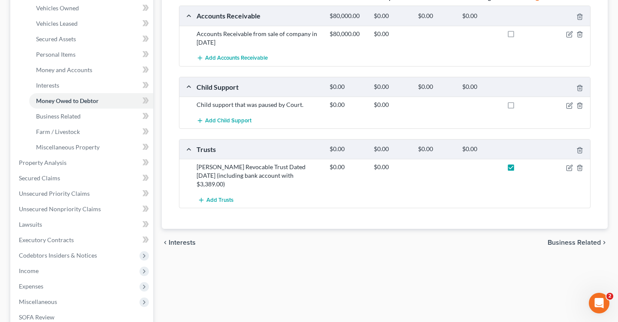
scroll to position [155, 0]
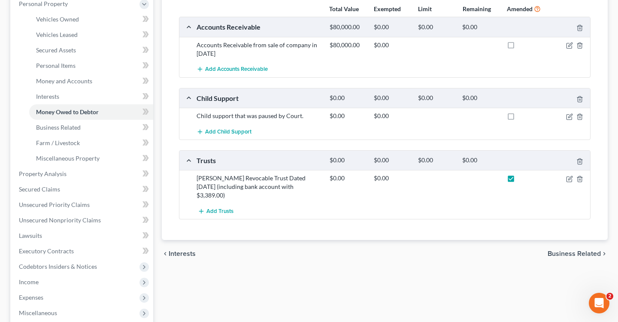
click at [564, 178] on div at bounding box center [568, 178] width 44 height 9
click at [567, 178] on icon "button" at bounding box center [569, 178] width 7 height 7
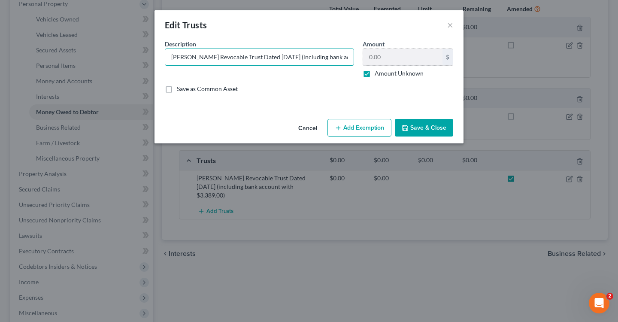
click at [394, 64] on div "Description * [PERSON_NAME] Revocable Trust Dated [DATE] (including bank accoun…" at bounding box center [308, 69] width 297 height 60
click at [449, 23] on button "×" at bounding box center [450, 25] width 6 height 10
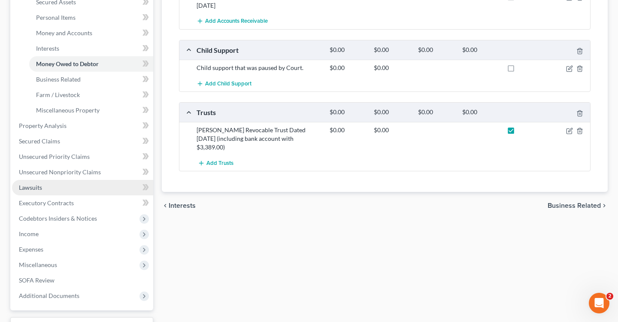
scroll to position [202, 0]
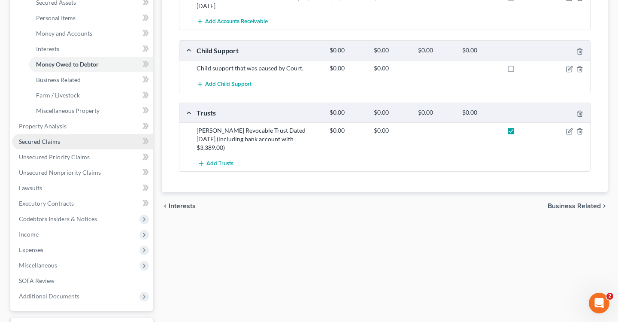
click at [64, 142] on link "Secured Claims" at bounding box center [82, 141] width 141 height 15
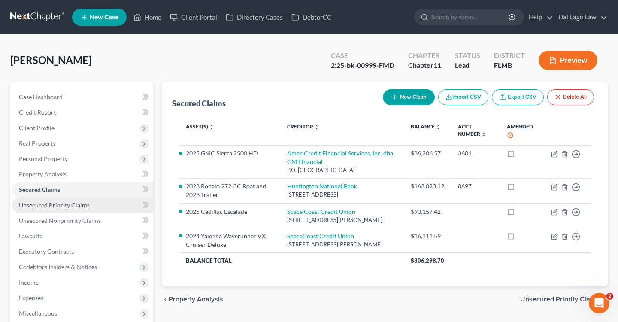
scroll to position [118, 0]
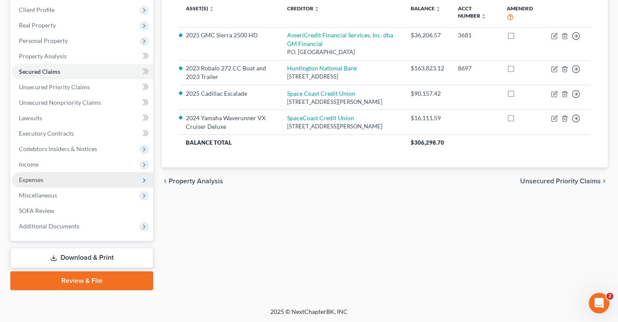
click at [61, 178] on span "Expenses" at bounding box center [82, 179] width 141 height 15
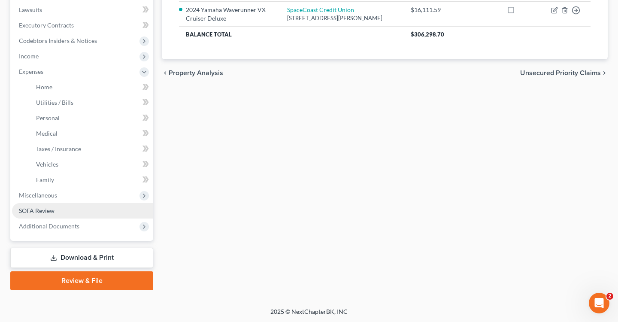
click at [50, 203] on link "SOFA Review" at bounding box center [82, 210] width 141 height 15
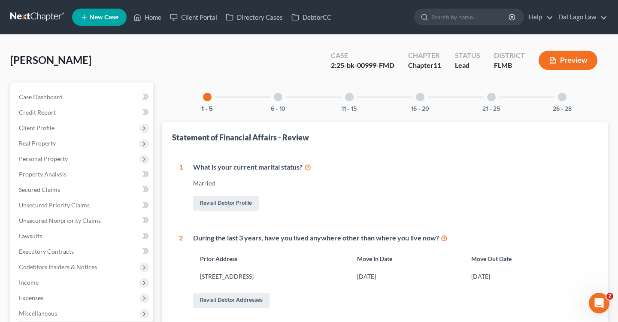
click at [282, 98] on div "6 - 10" at bounding box center [277, 96] width 29 height 29
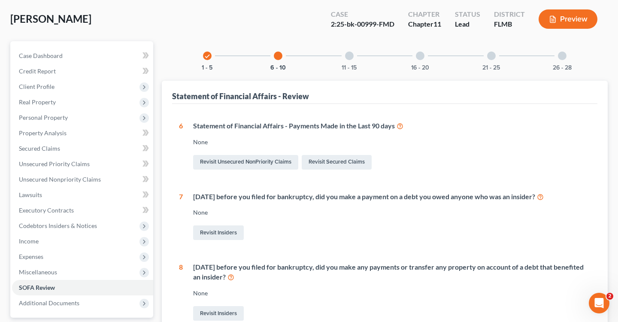
scroll to position [45, 0]
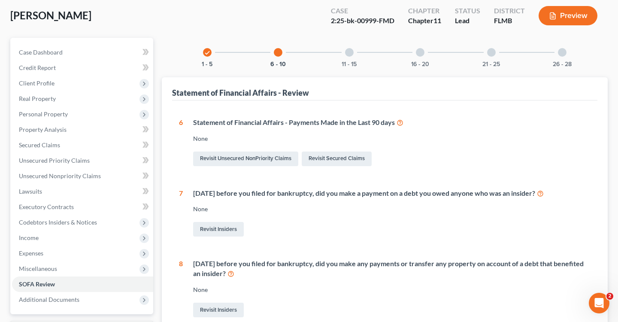
click at [344, 39] on div "11 - 15" at bounding box center [349, 52] width 29 height 29
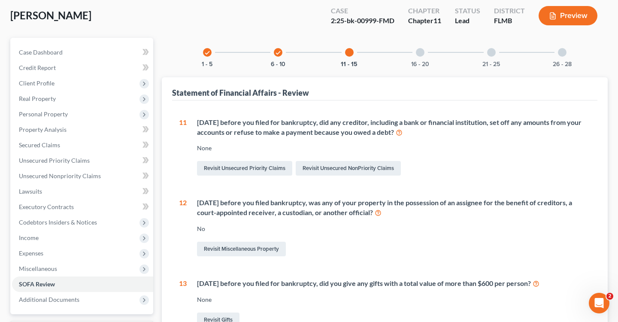
click at [432, 57] on div "16 - 20" at bounding box center [419, 52] width 29 height 29
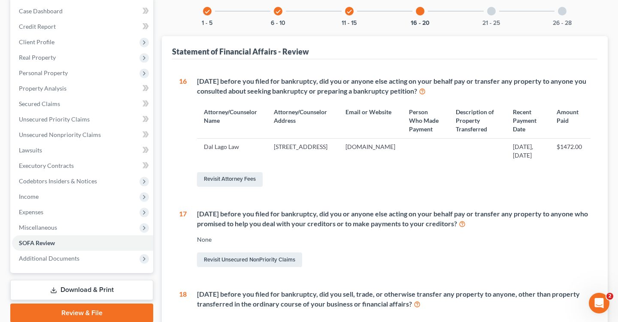
scroll to position [57, 0]
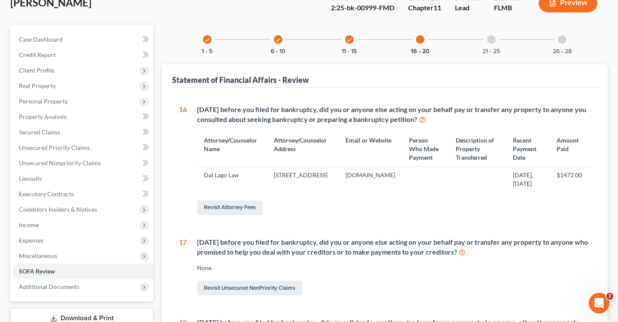
click at [486, 39] on div "21 - 25" at bounding box center [491, 39] width 29 height 29
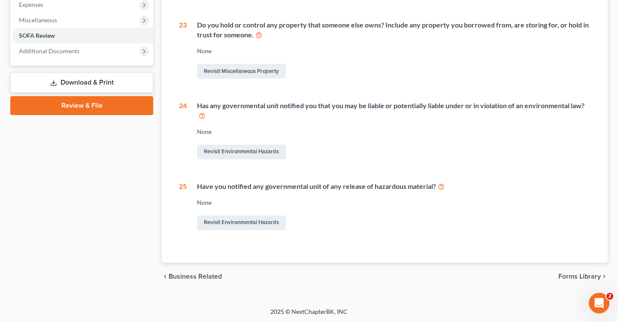
scroll to position [0, 0]
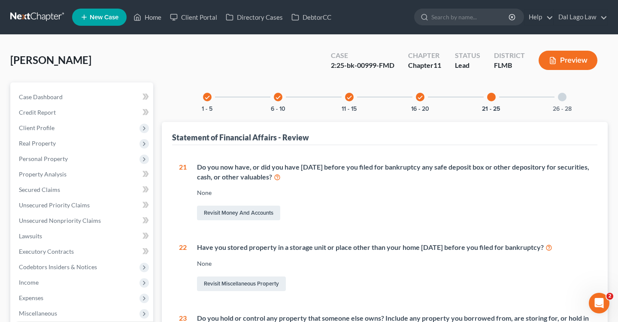
click at [556, 97] on div "26 - 28" at bounding box center [561, 96] width 29 height 29
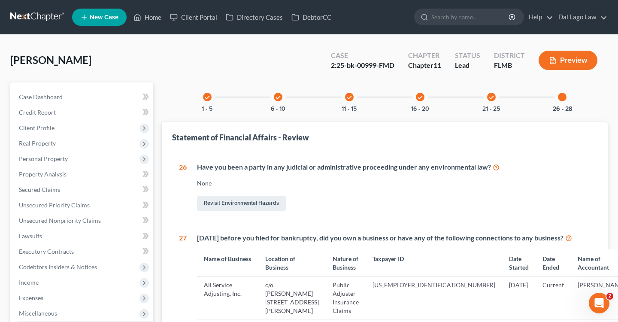
click at [269, 94] on div "check 6 - 10" at bounding box center [277, 96] width 29 height 29
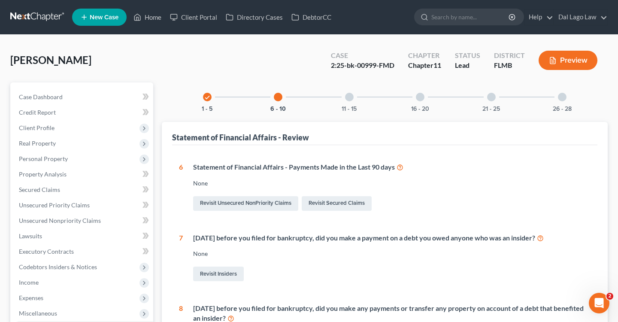
click at [272, 94] on div "6 - 10" at bounding box center [277, 96] width 29 height 29
click at [345, 100] on div "11 - 15" at bounding box center [349, 96] width 29 height 29
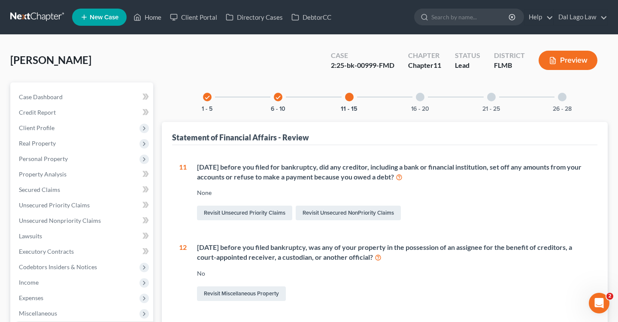
click at [423, 96] on div at bounding box center [420, 97] width 9 height 9
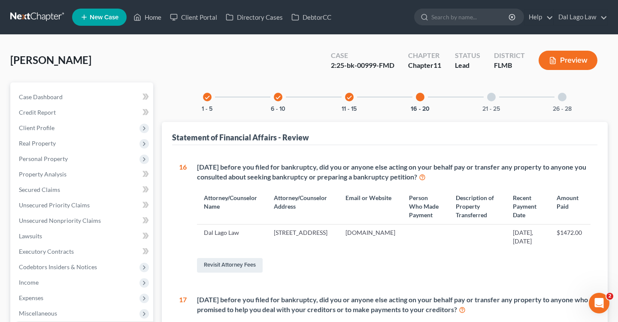
click at [556, 58] on icon "button" at bounding box center [553, 61] width 8 height 8
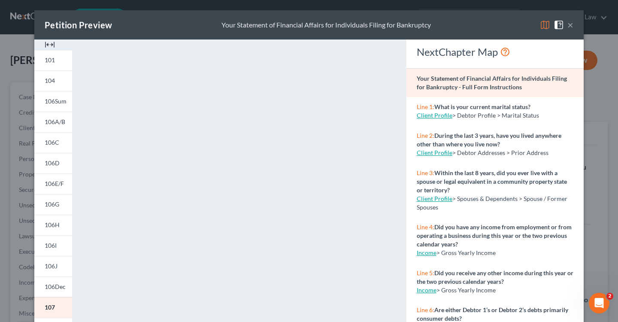
click at [570, 24] on button "×" at bounding box center [570, 25] width 6 height 10
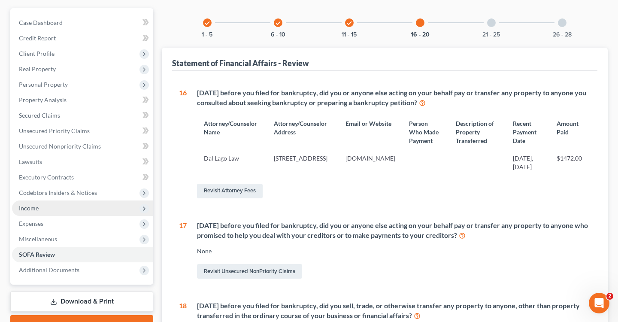
scroll to position [80, 0]
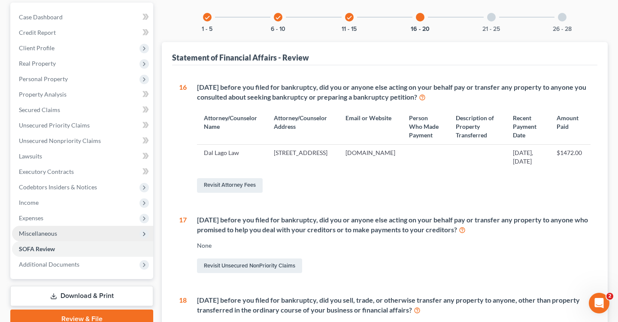
click at [54, 237] on span "Miscellaneous" at bounding box center [82, 233] width 141 height 15
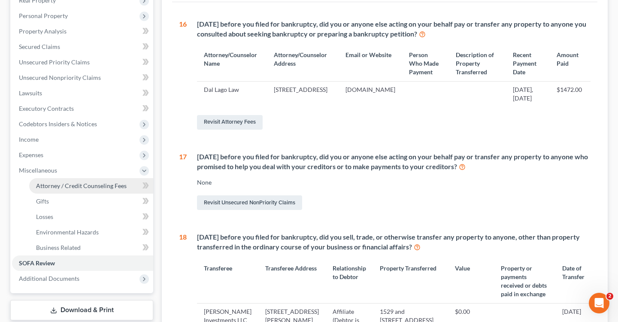
scroll to position [147, 0]
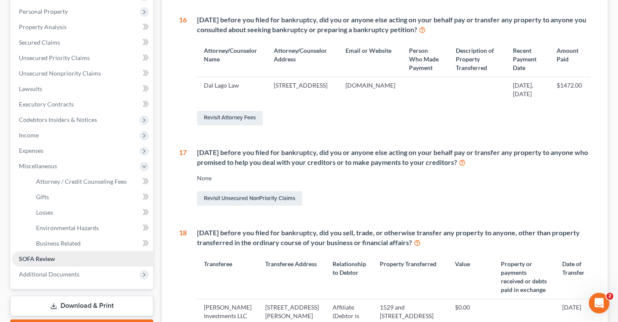
click at [50, 262] on link "SOFA Review" at bounding box center [82, 258] width 141 height 15
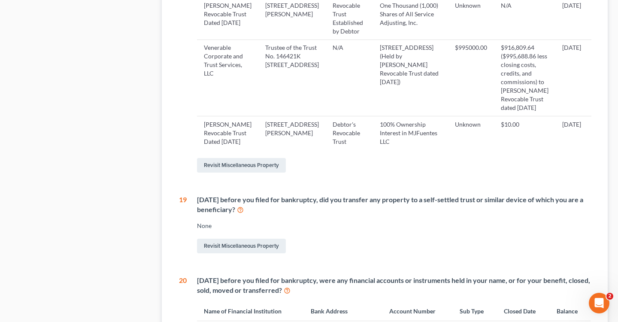
scroll to position [604, 0]
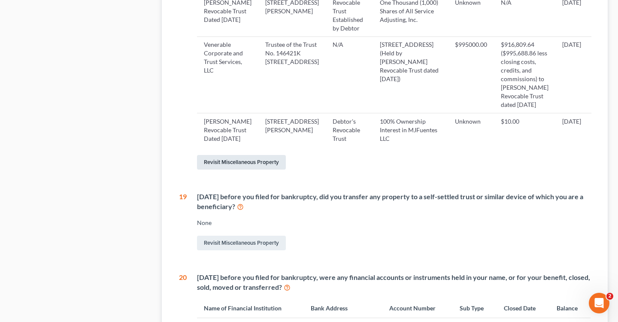
click at [252, 169] on link "Revisit Miscellaneous Property" at bounding box center [241, 162] width 89 height 15
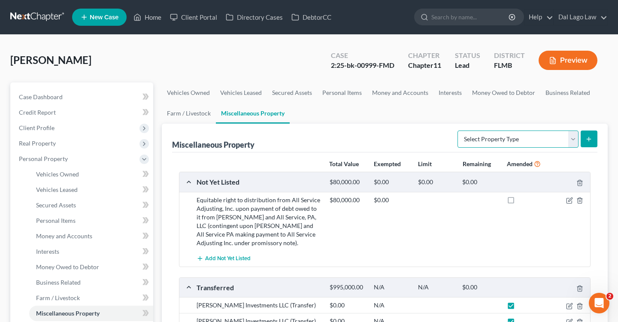
click at [508, 135] on select "Select Property Type Assigned for Creditor Benefit [DATE] Holding for Another N…" at bounding box center [517, 138] width 121 height 17
select select "transferred"
click at [457, 130] on select "Select Property Type Assigned for Creditor Benefit [DATE] Holding for Another N…" at bounding box center [517, 138] width 121 height 17
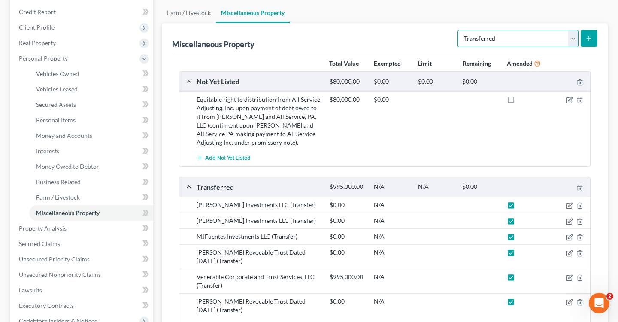
scroll to position [83, 0]
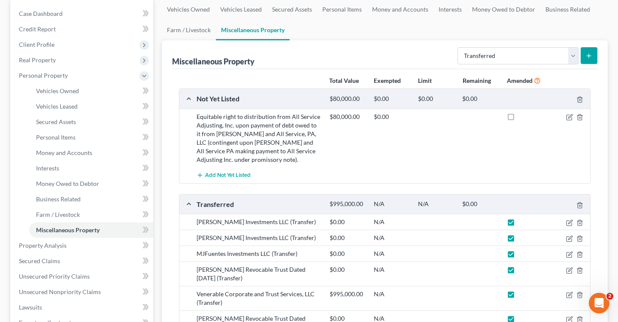
click at [583, 53] on button "submit" at bounding box center [588, 55] width 17 height 17
select select "Ordinary ([DATE])"
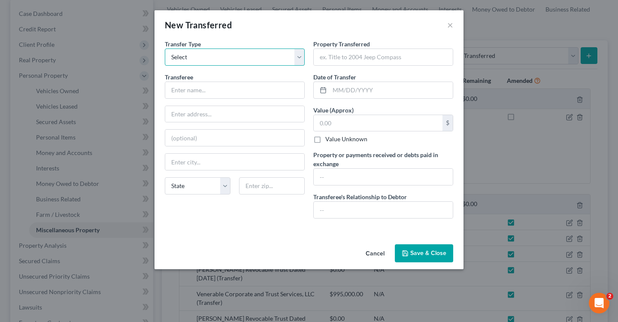
click at [235, 54] on select "Select Ordinary ([DATE]) [DATE]" at bounding box center [235, 56] width 140 height 17
click at [332, 57] on input "text" at bounding box center [383, 57] width 139 height 16
click at [325, 136] on label "Value Unknown" at bounding box center [346, 139] width 42 height 9
click at [329, 136] on input "Value Unknown" at bounding box center [332, 138] width 6 height 6
checkbox input "true"
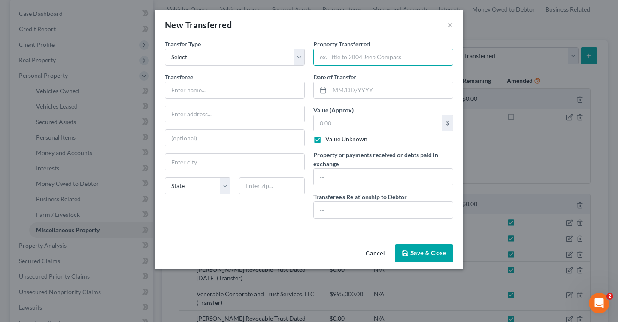
type input "0.00"
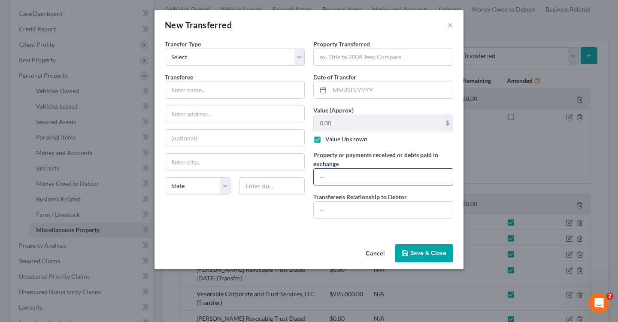
click at [343, 176] on input "text" at bounding box center [383, 177] width 139 height 16
type input "N/A"
click at [341, 211] on input "text" at bounding box center [383, 210] width 139 height 16
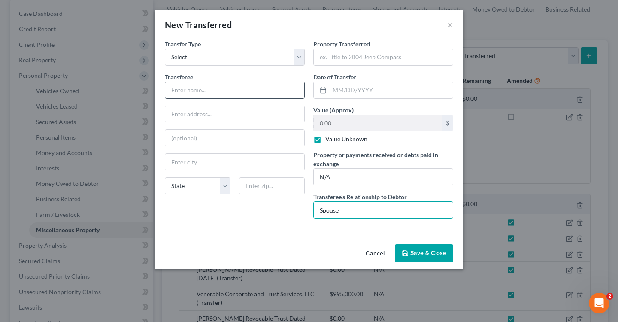
type input "Spouse"
click at [224, 88] on input "text" at bounding box center [234, 90] width 139 height 16
click at [187, 93] on input "text" at bounding box center [234, 90] width 139 height 16
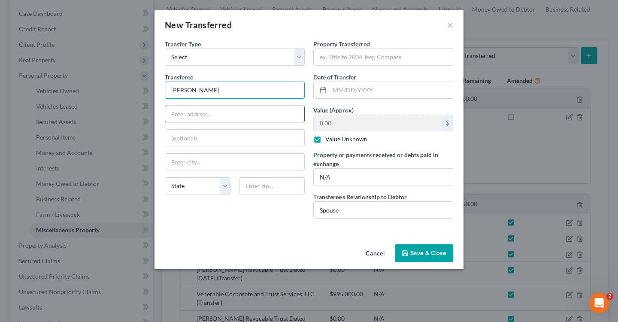
type input "[PERSON_NAME]"
click at [204, 108] on input "text" at bounding box center [234, 114] width 139 height 16
type input "1"
type input "q"
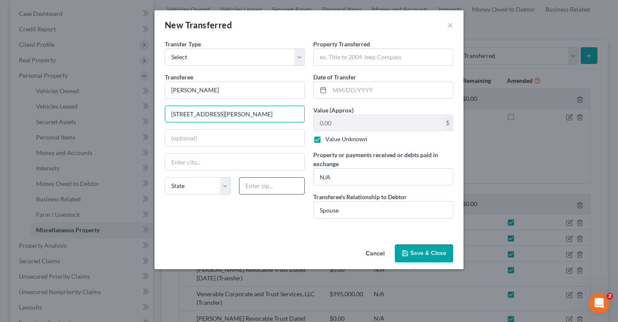
type input "[STREET_ADDRESS][PERSON_NAME]"
click at [256, 186] on input "text" at bounding box center [272, 185] width 66 height 17
type input "34119"
type input "[GEOGRAPHIC_DATA]"
click at [242, 237] on div "An exemption set must first be selected from the Filing Information section. Tr…" at bounding box center [308, 139] width 309 height 201
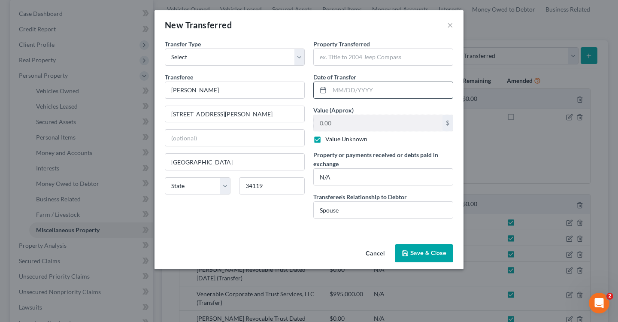
click at [357, 94] on input "text" at bounding box center [390, 90] width 123 height 16
type input "[DATE]"
click at [365, 57] on input "text" at bounding box center [383, 57] width 139 height 16
click at [329, 58] on input "text" at bounding box center [383, 57] width 139 height 16
type input "i"
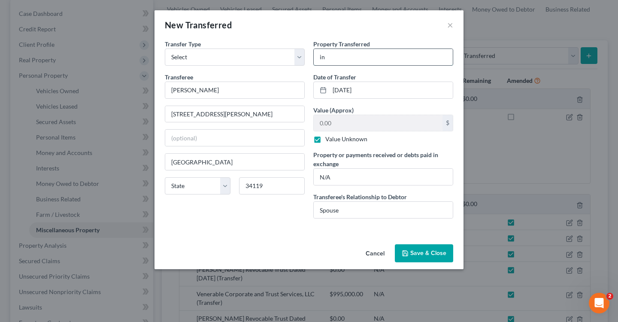
type input "i"
paste input "4651"
type input "Interest in Ally Account Ending 4651"
click at [421, 253] on button "Save & Close" at bounding box center [424, 253] width 58 height 18
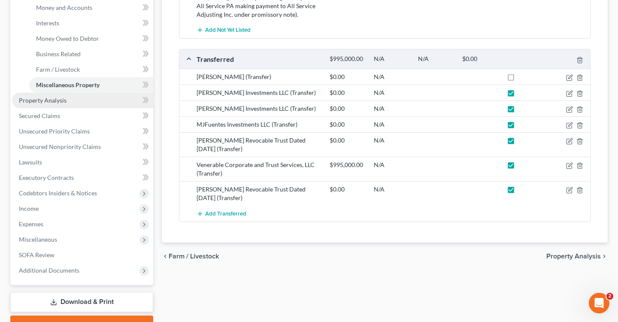
scroll to position [272, 0]
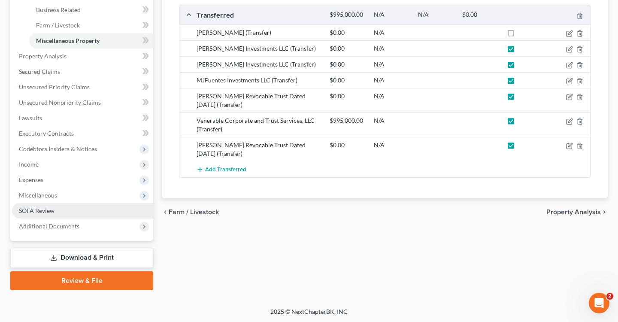
click at [53, 211] on span "SOFA Review" at bounding box center [37, 210] width 36 height 7
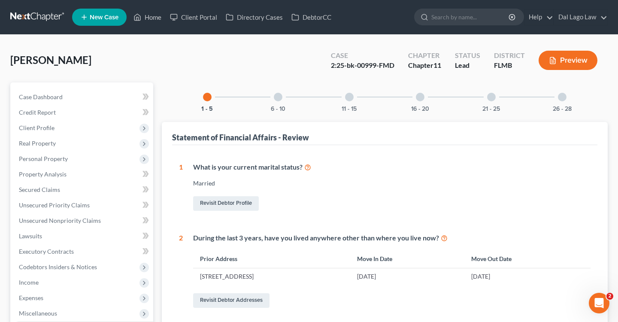
click at [275, 97] on div at bounding box center [278, 97] width 9 height 9
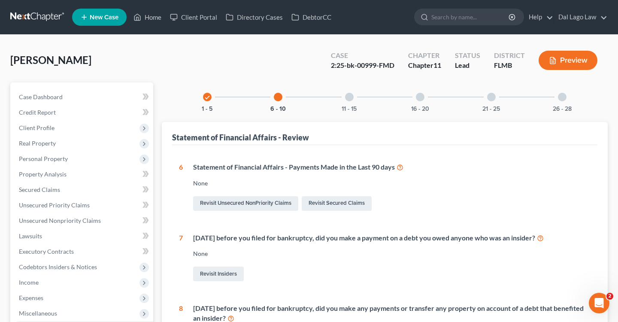
click at [339, 101] on div "11 - 15" at bounding box center [349, 96] width 29 height 29
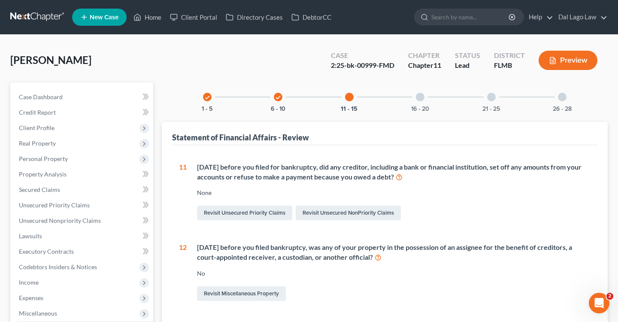
click at [274, 96] on div "check" at bounding box center [278, 97] width 9 height 9
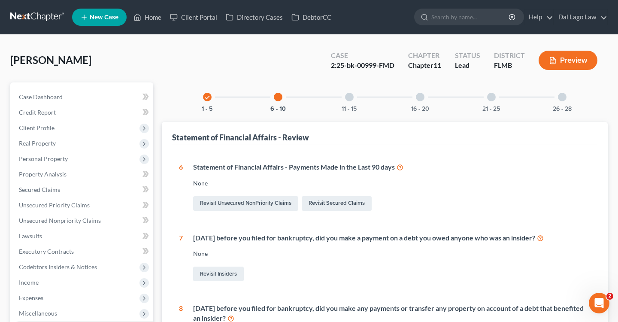
click at [342, 92] on div "11 - 15" at bounding box center [349, 96] width 29 height 29
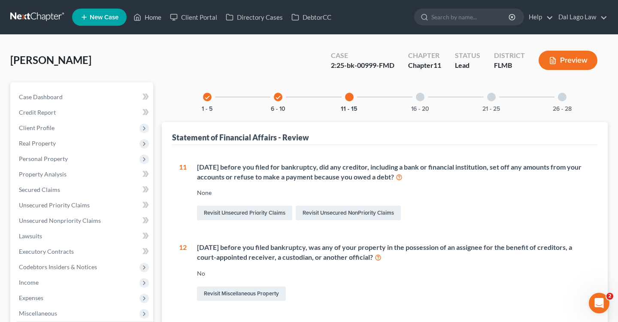
click at [421, 100] on div at bounding box center [420, 97] width 9 height 9
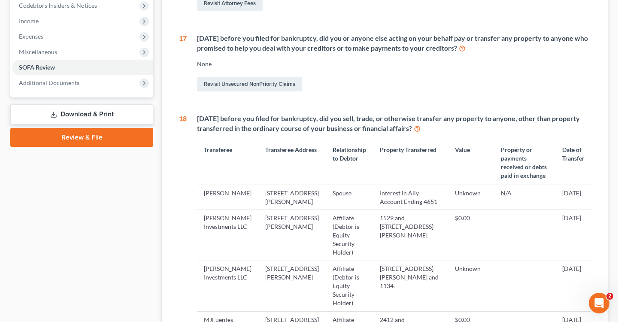
scroll to position [530, 0]
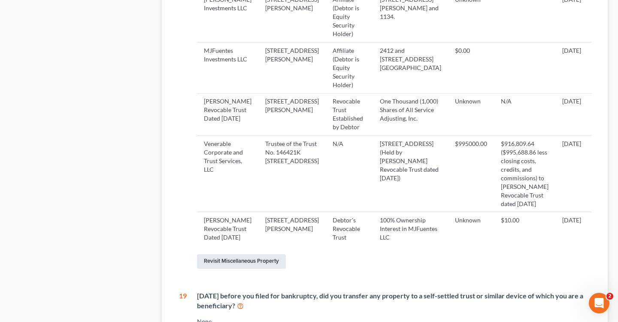
click at [243, 269] on link "Revisit Miscellaneous Property" at bounding box center [241, 261] width 89 height 15
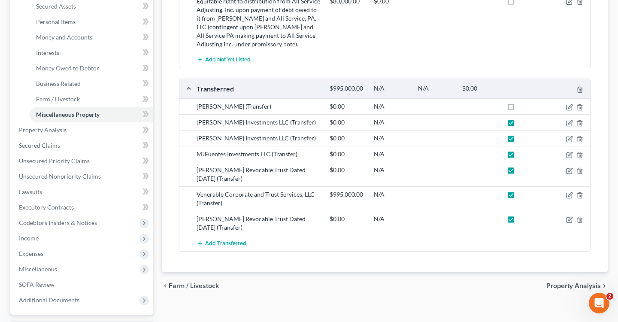
scroll to position [198, 0]
click at [571, 107] on icon "button" at bounding box center [569, 107] width 7 height 7
select select "Ordinary ([DATE])"
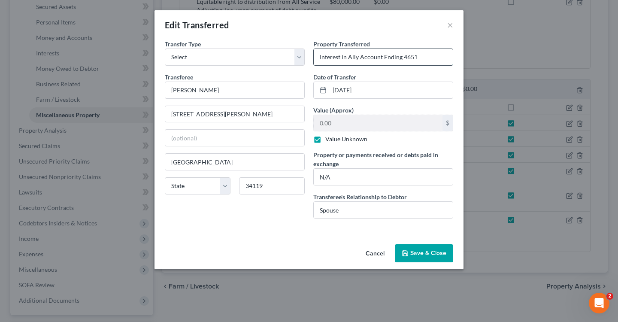
click at [319, 57] on input "Interest in Ally Account Ending 4651" at bounding box center [383, 57] width 139 height 16
click at [327, 55] on input "Joint Interest in Ally Account Ending 4651" at bounding box center [383, 57] width 139 height 16
type input "Interest in Ally Account Ending 4651"
click at [446, 25] on div "Edit Transferred ×" at bounding box center [308, 24] width 309 height 29
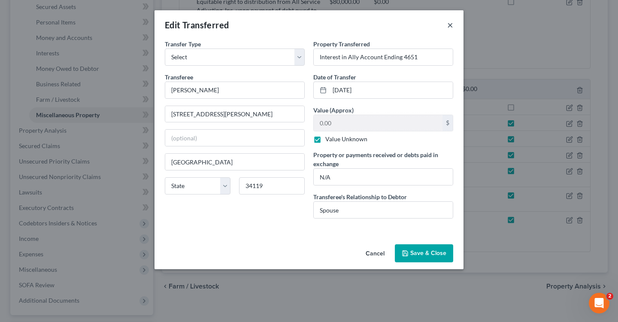
click at [449, 24] on button "×" at bounding box center [450, 25] width 6 height 10
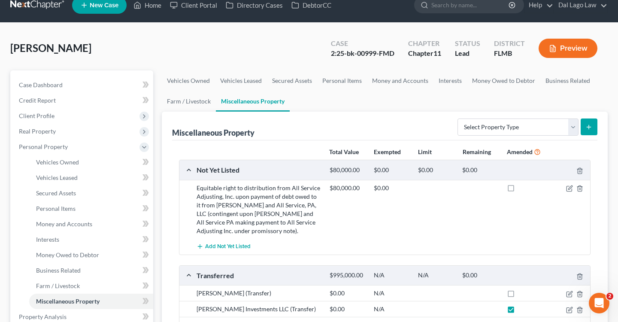
scroll to position [0, 0]
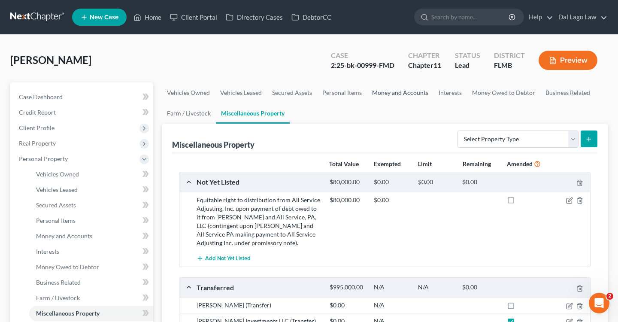
click at [413, 91] on link "Money and Accounts" at bounding box center [400, 92] width 66 height 21
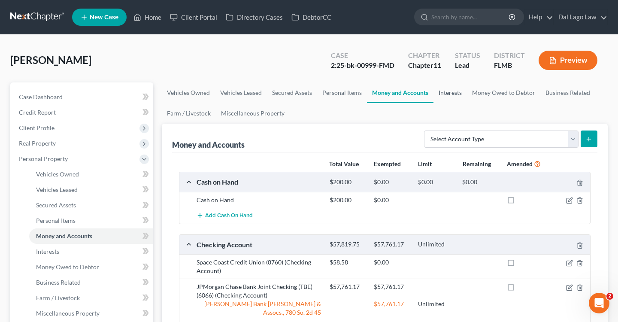
click at [440, 94] on link "Interests" at bounding box center [449, 92] width 33 height 21
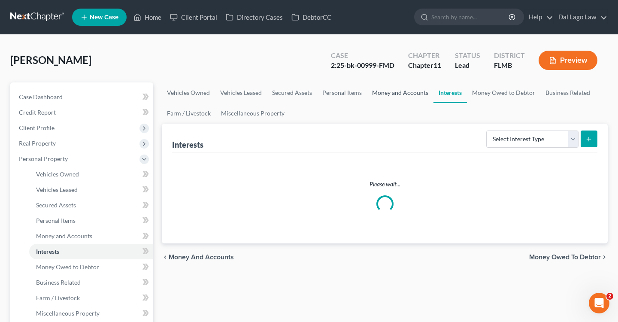
click at [392, 92] on link "Money and Accounts" at bounding box center [400, 92] width 66 height 21
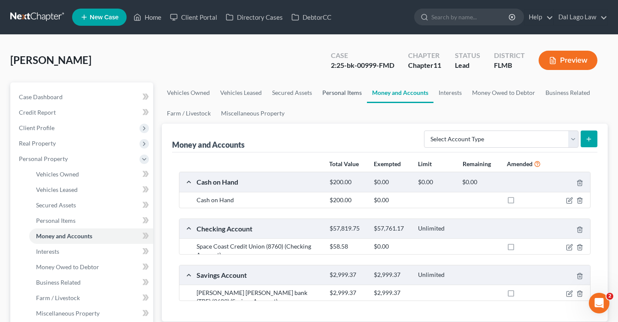
click at [344, 94] on link "Personal Items" at bounding box center [342, 92] width 50 height 21
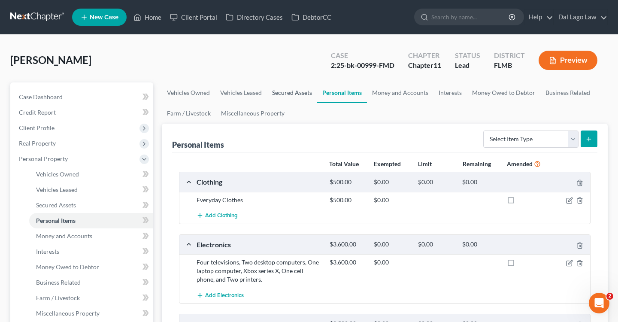
click at [284, 97] on link "Secured Assets" at bounding box center [292, 92] width 50 height 21
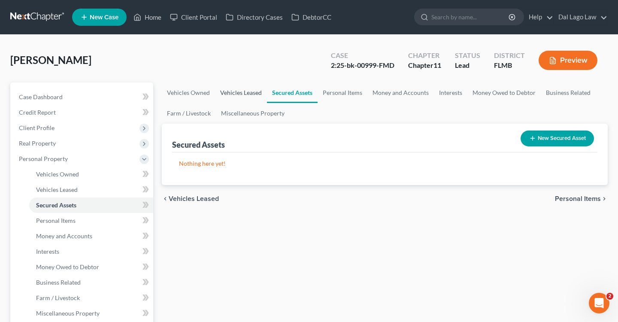
click at [247, 92] on link "Vehicles Leased" at bounding box center [241, 92] width 52 height 21
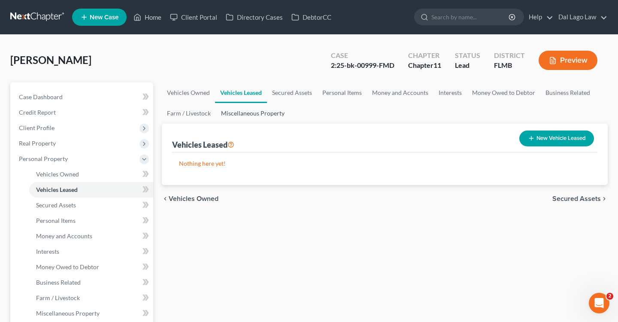
click at [252, 122] on link "Miscellaneous Property" at bounding box center [253, 113] width 74 height 21
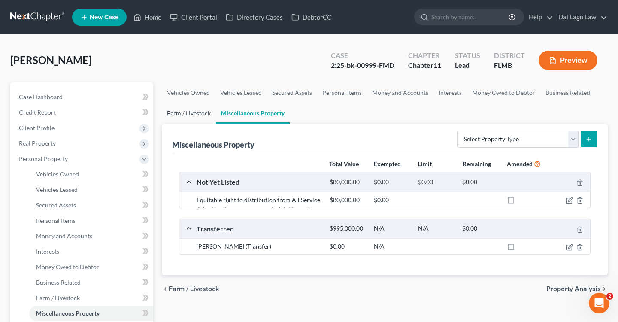
click at [189, 122] on link "Farm / Livestock" at bounding box center [189, 113] width 54 height 21
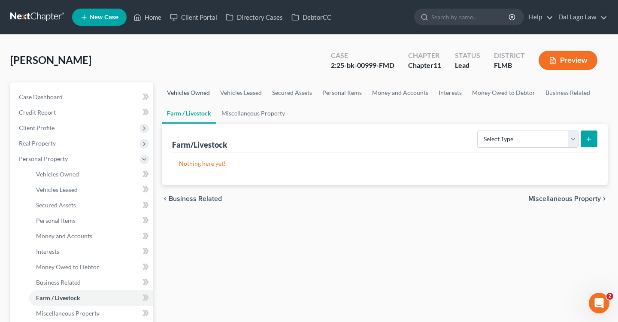
click at [199, 85] on link "Vehicles Owned" at bounding box center [188, 92] width 53 height 21
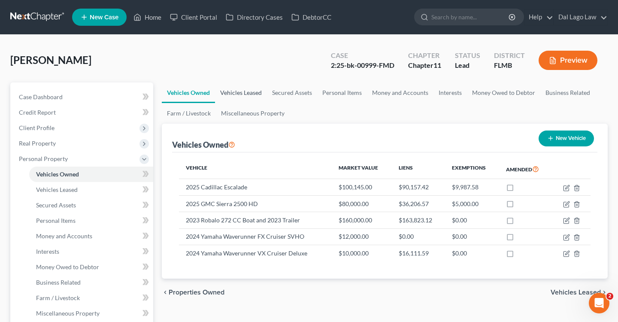
click at [253, 93] on link "Vehicles Leased" at bounding box center [241, 92] width 52 height 21
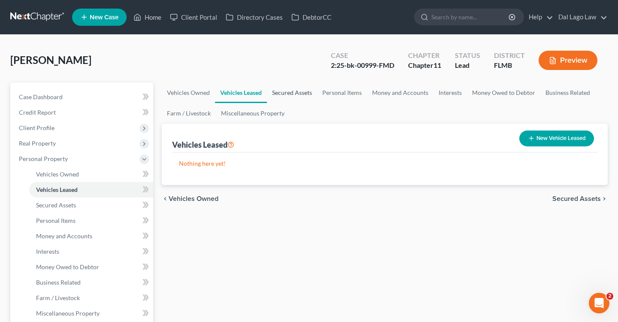
click at [284, 91] on link "Secured Assets" at bounding box center [292, 92] width 50 height 21
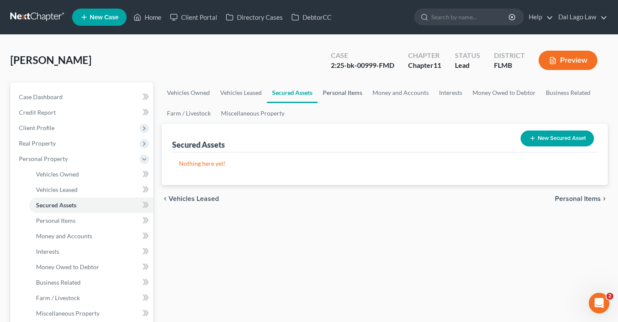
click at [339, 91] on link "Personal Items" at bounding box center [342, 92] width 50 height 21
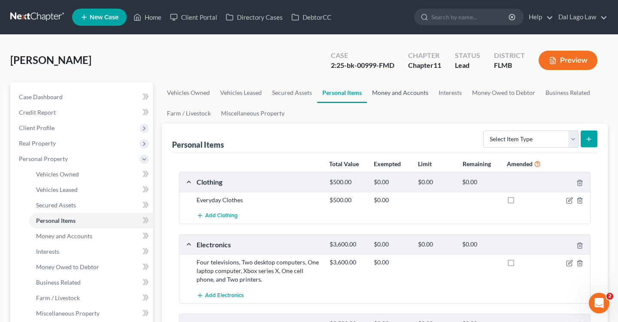
click at [384, 93] on link "Money and Accounts" at bounding box center [400, 92] width 66 height 21
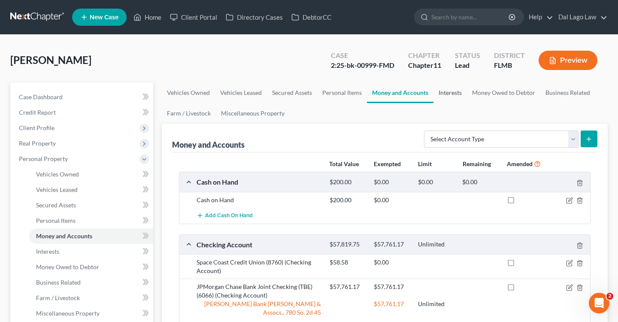
click at [445, 92] on link "Interests" at bounding box center [449, 92] width 33 height 21
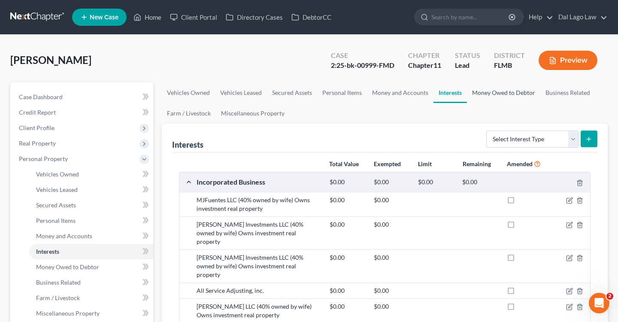
click at [483, 96] on link "Money Owed to Debtor" at bounding box center [503, 92] width 73 height 21
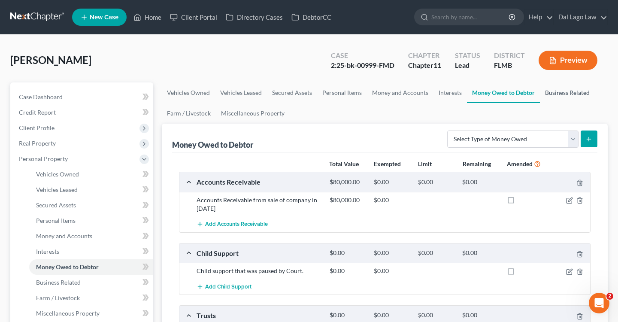
click at [548, 95] on link "Business Related" at bounding box center [567, 92] width 55 height 21
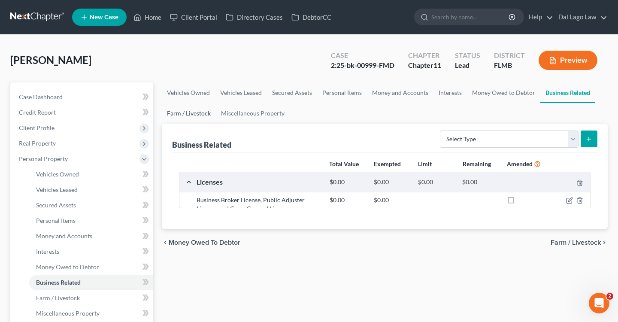
click at [181, 116] on link "Farm / Livestock" at bounding box center [189, 113] width 54 height 21
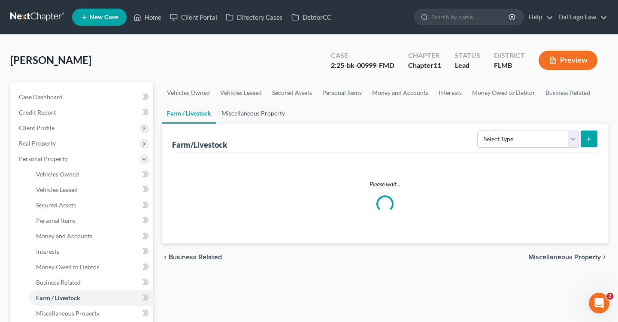
click at [266, 114] on link "Miscellaneous Property" at bounding box center [253, 113] width 74 height 21
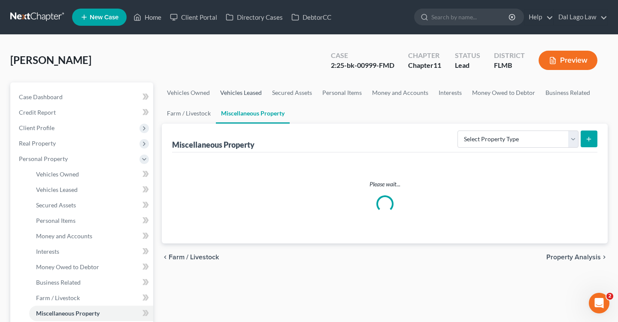
click at [247, 91] on link "Vehicles Leased" at bounding box center [241, 92] width 52 height 21
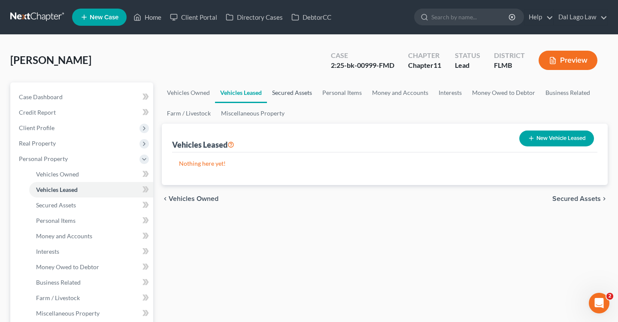
click at [285, 90] on link "Secured Assets" at bounding box center [292, 92] width 50 height 21
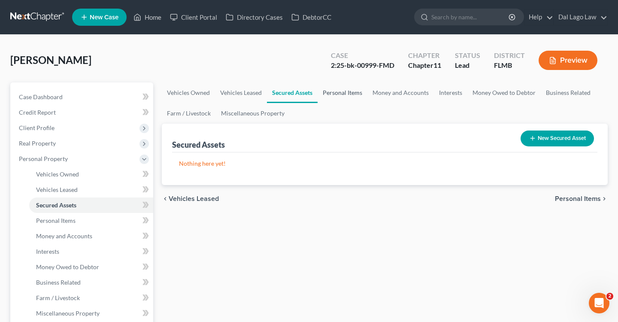
click at [345, 92] on link "Personal Items" at bounding box center [342, 92] width 50 height 21
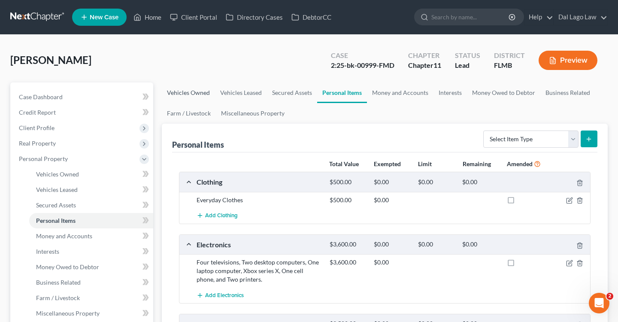
click at [192, 93] on link "Vehicles Owned" at bounding box center [188, 92] width 53 height 21
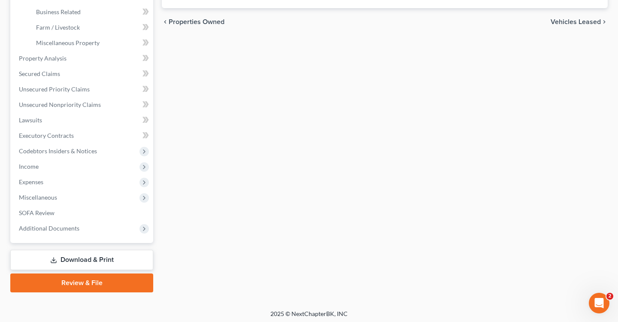
scroll to position [272, 0]
